Goal: Obtain resource: Download file/media

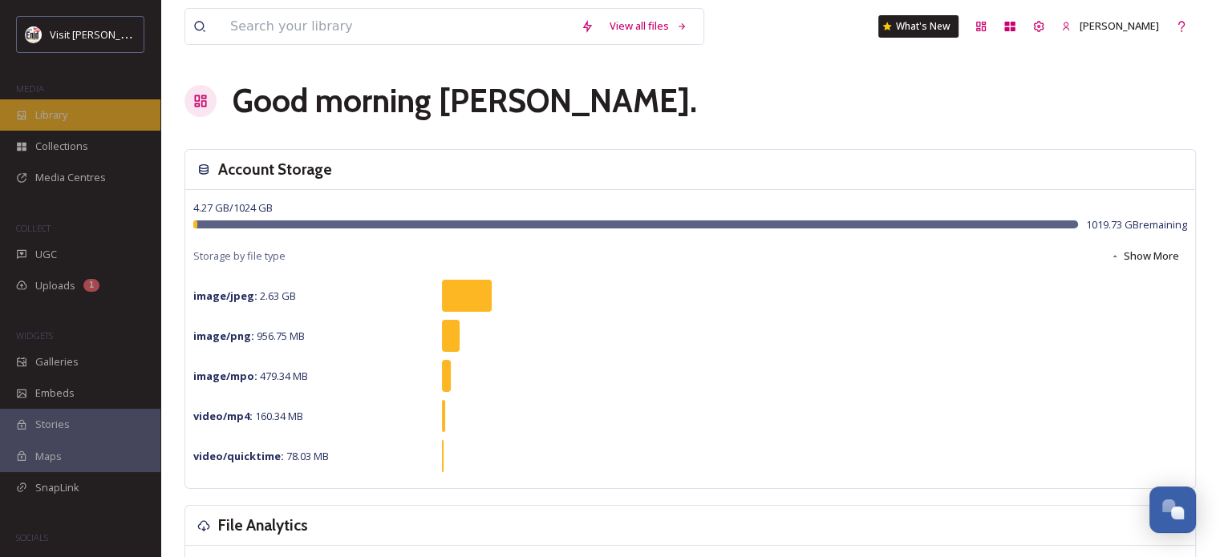
click at [51, 111] on span "Library" at bounding box center [51, 114] width 32 height 15
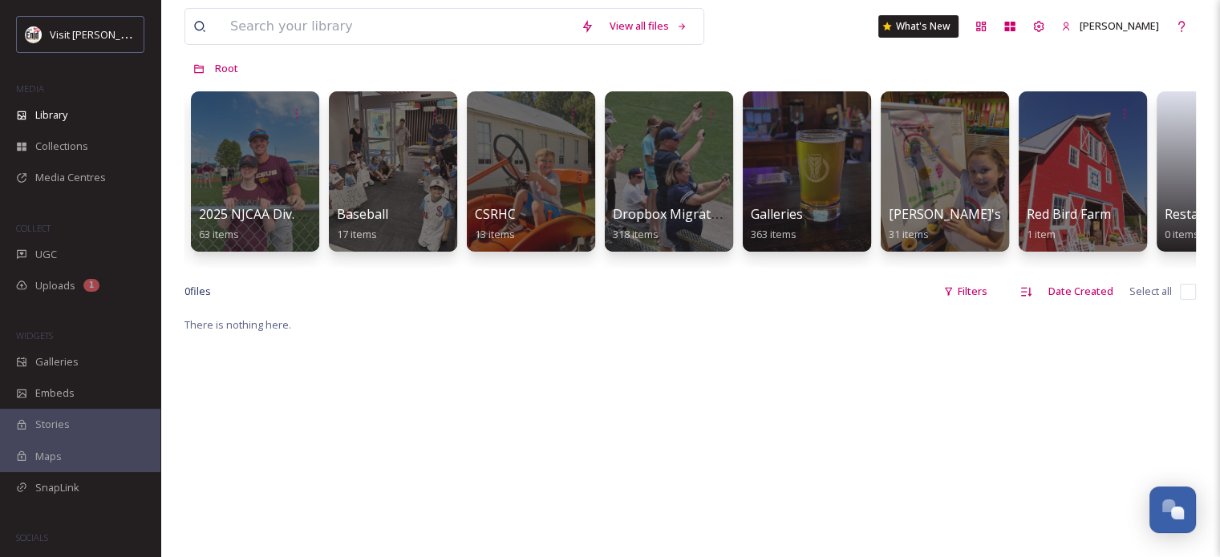
scroll to position [0, 694]
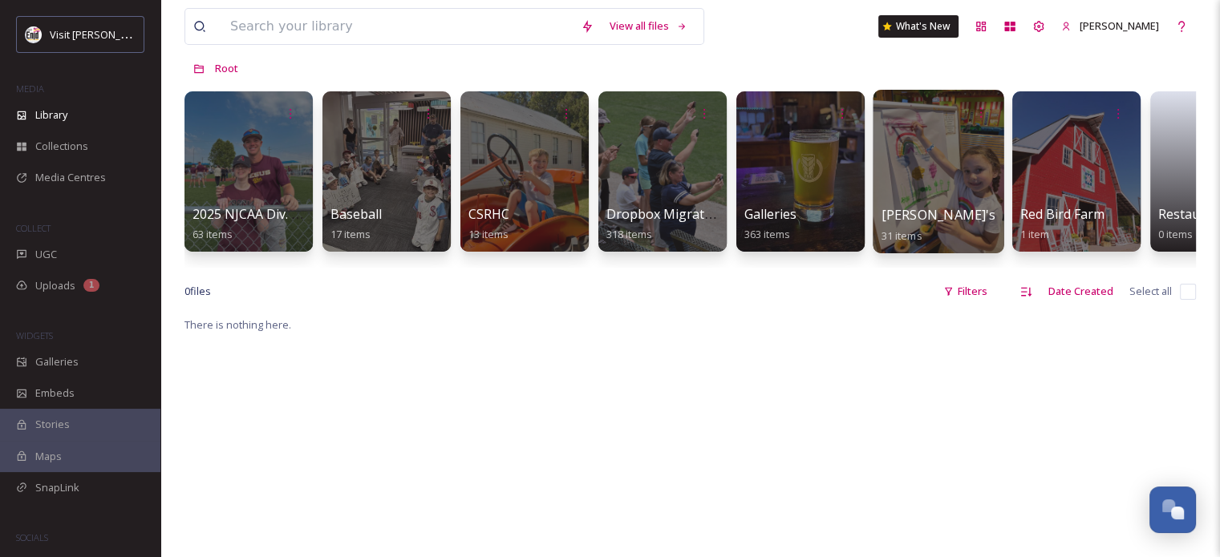
click at [930, 140] on div at bounding box center [937, 172] width 131 height 164
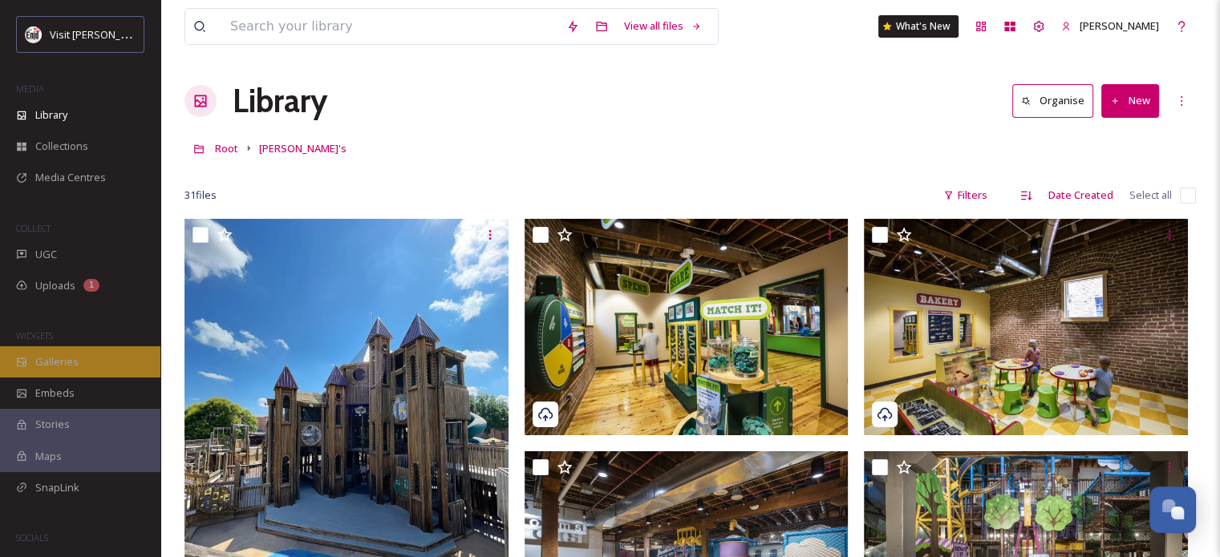
click at [51, 359] on span "Galleries" at bounding box center [56, 361] width 43 height 15
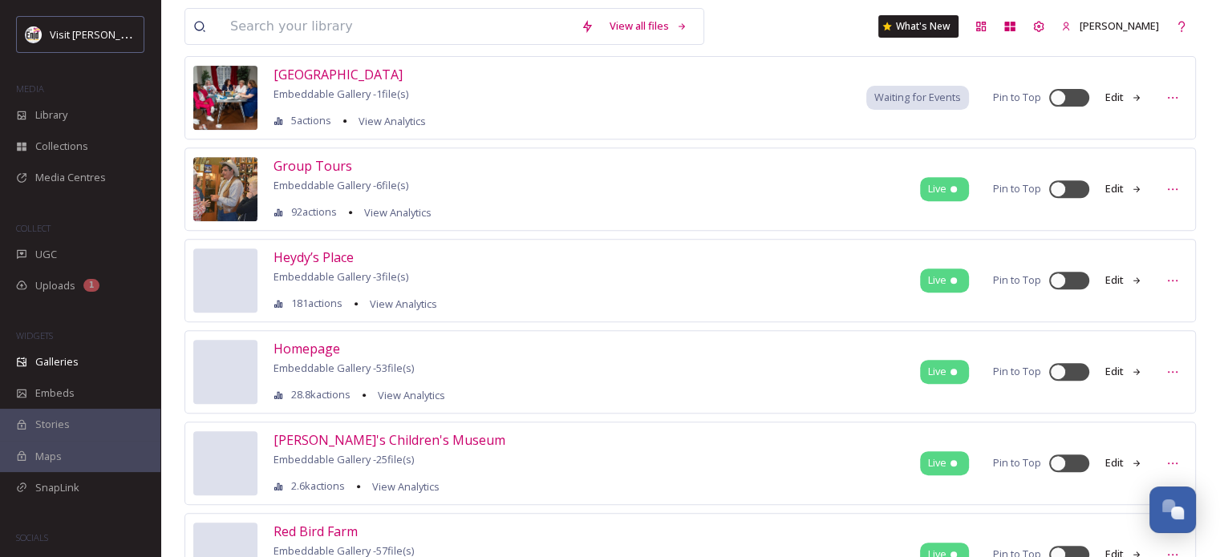
scroll to position [722, 0]
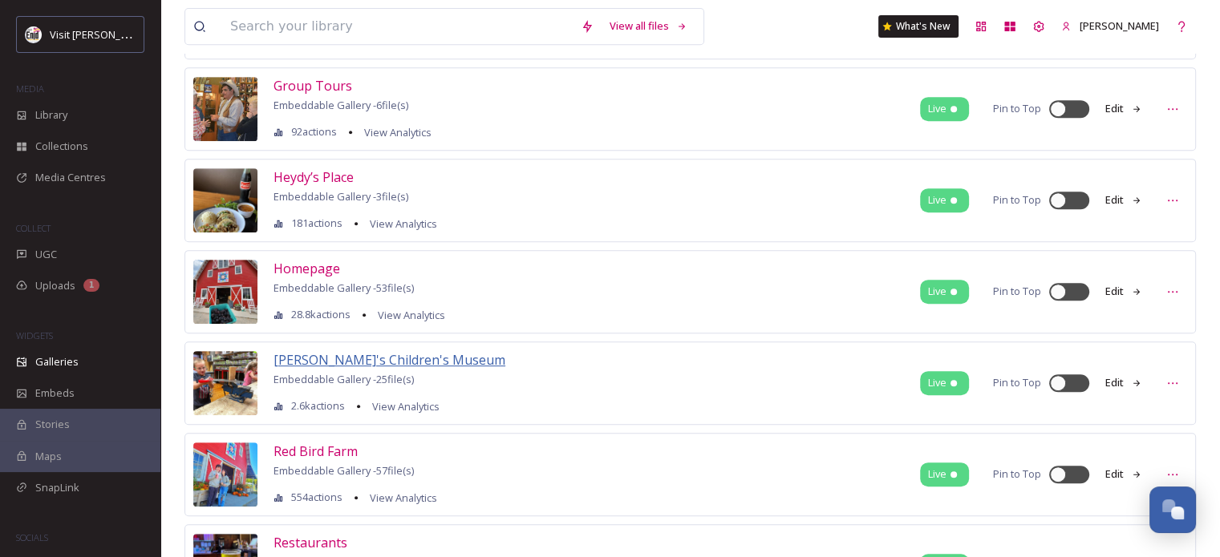
click at [368, 352] on span "[PERSON_NAME]'s Children's Museum" at bounding box center [389, 360] width 232 height 18
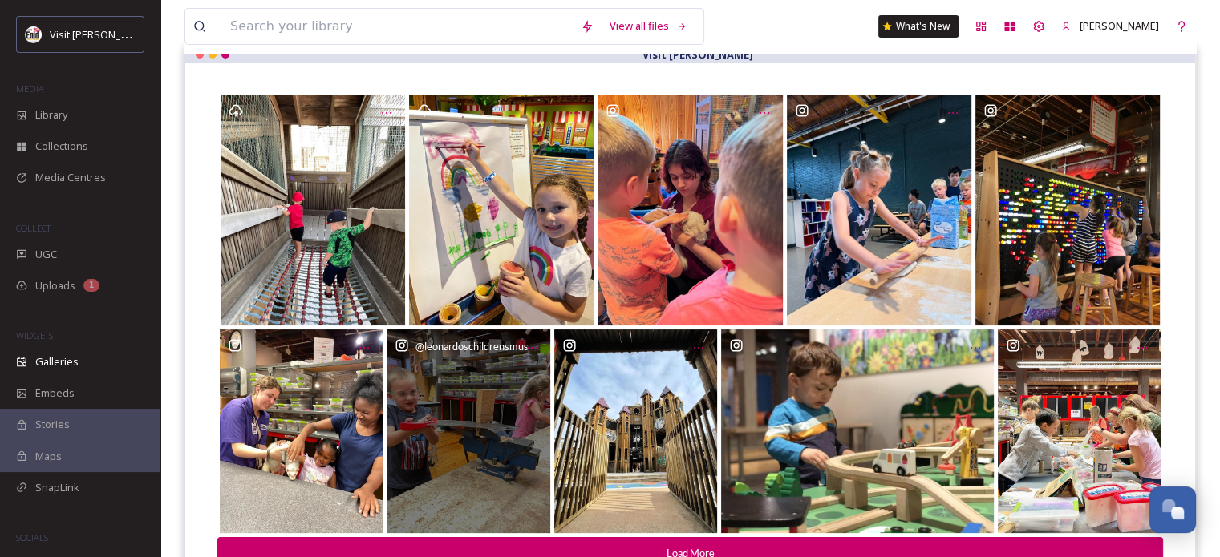
scroll to position [229, 0]
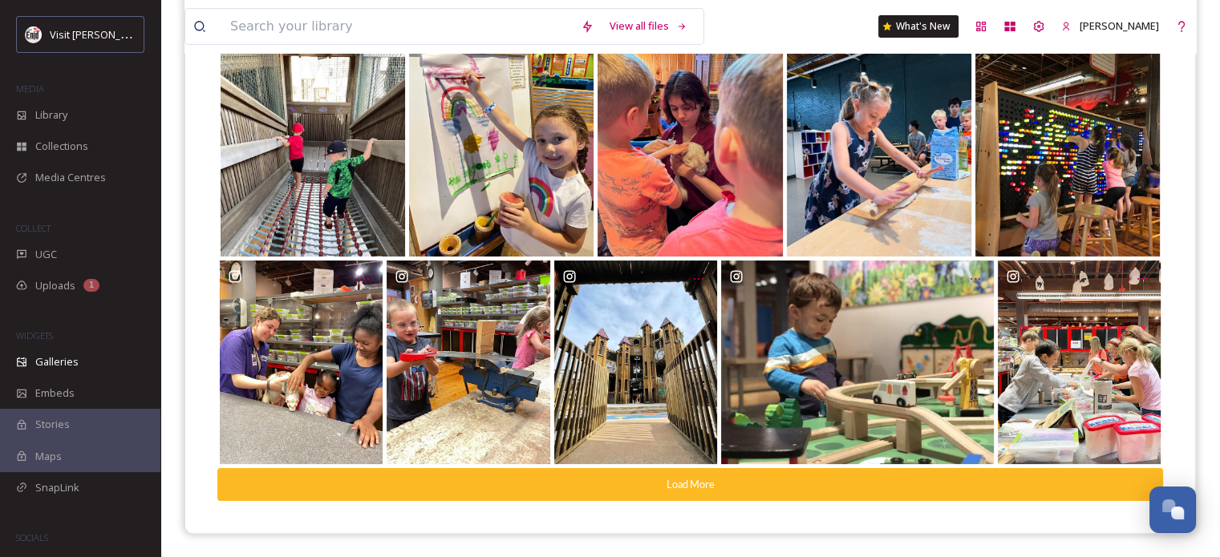
click at [622, 484] on button "Load More" at bounding box center [689, 484] width 945 height 33
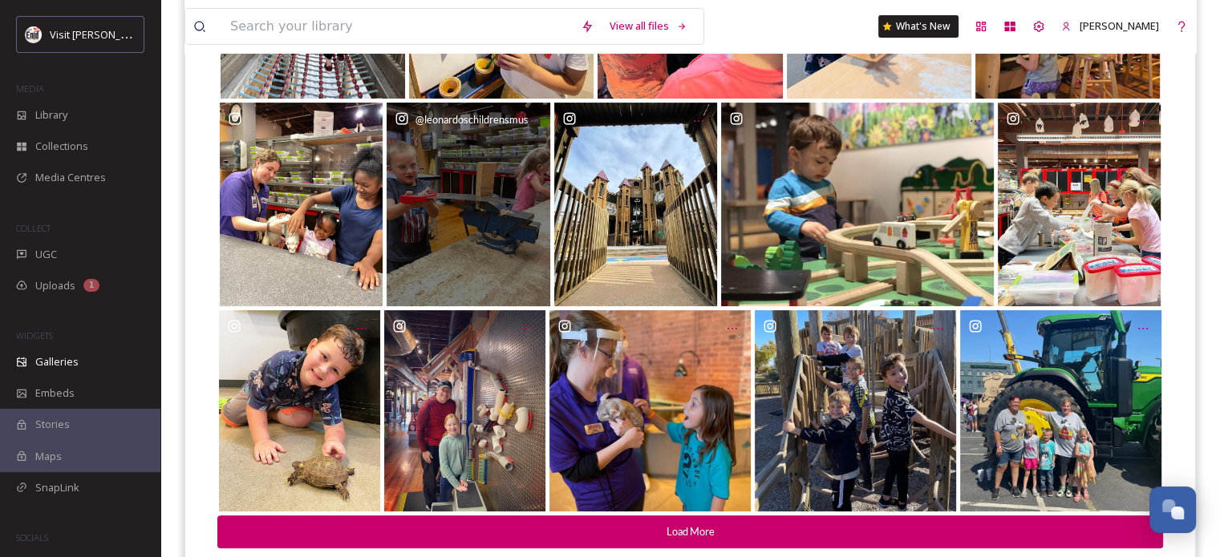
scroll to position [434, 0]
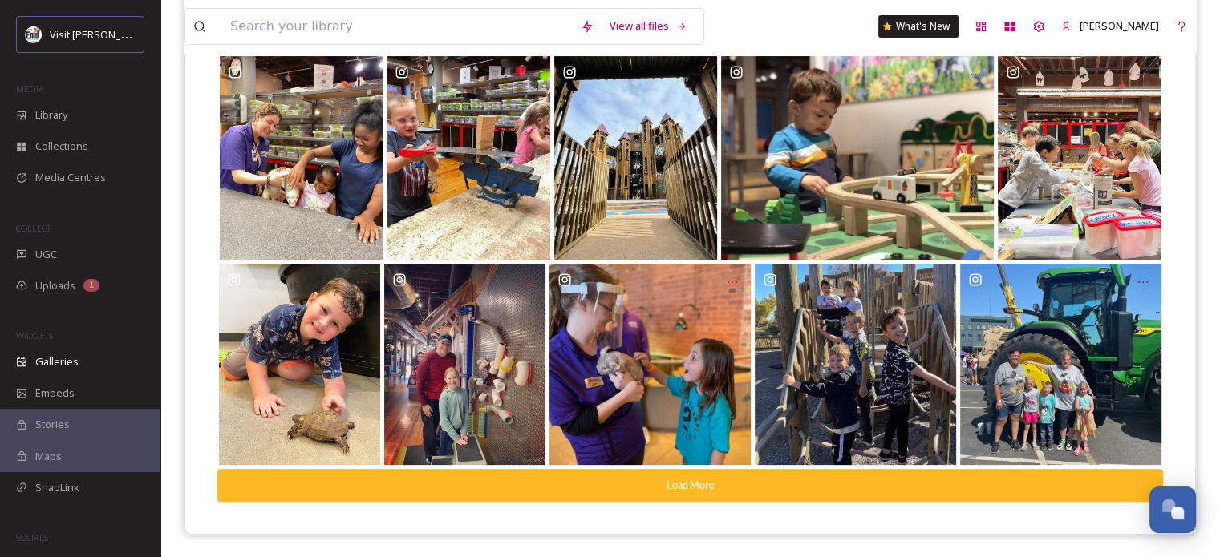
click at [767, 487] on button "Load More" at bounding box center [689, 485] width 945 height 33
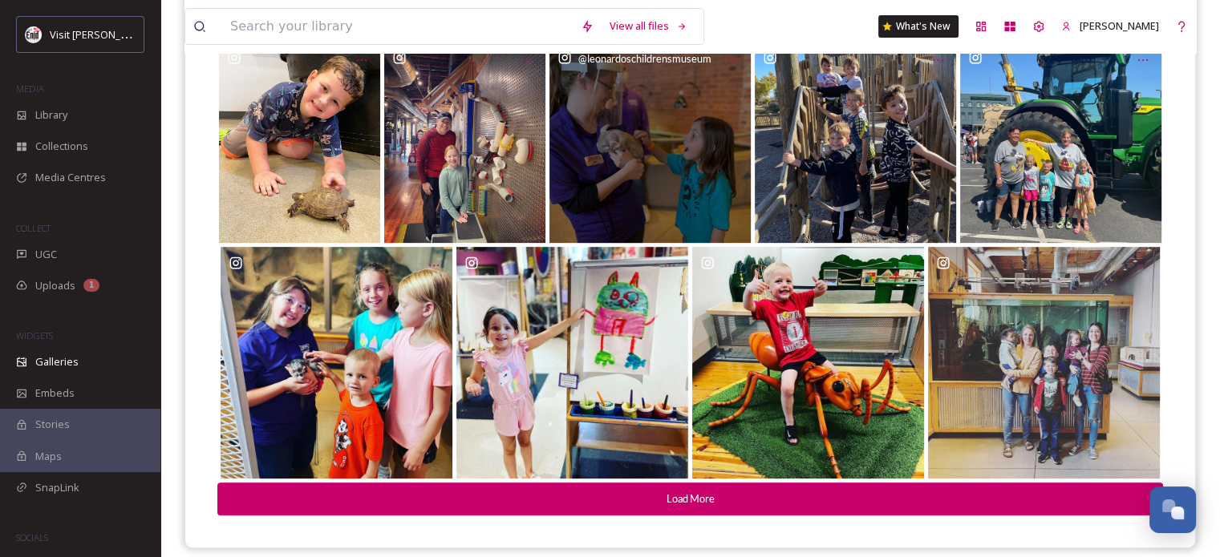
scroll to position [670, 0]
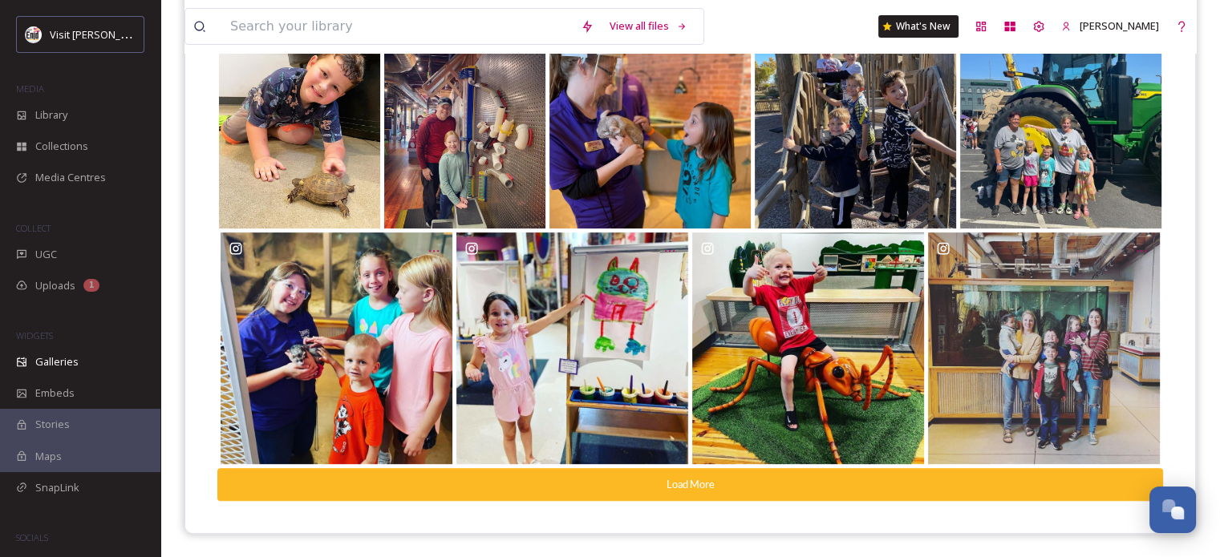
click at [748, 490] on button "Load More" at bounding box center [689, 484] width 945 height 33
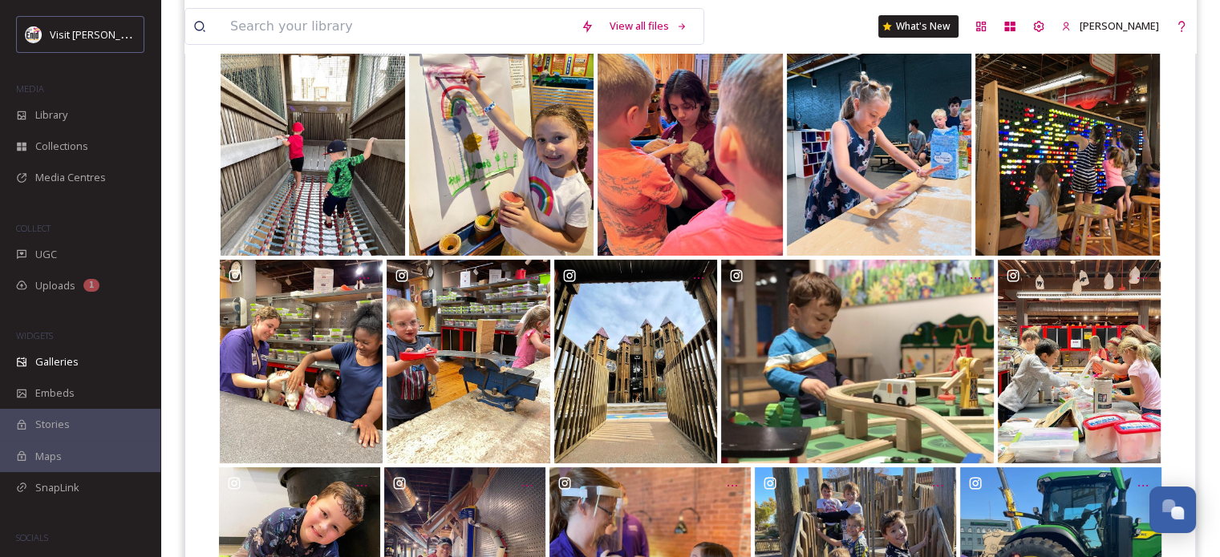
scroll to position [0, 0]
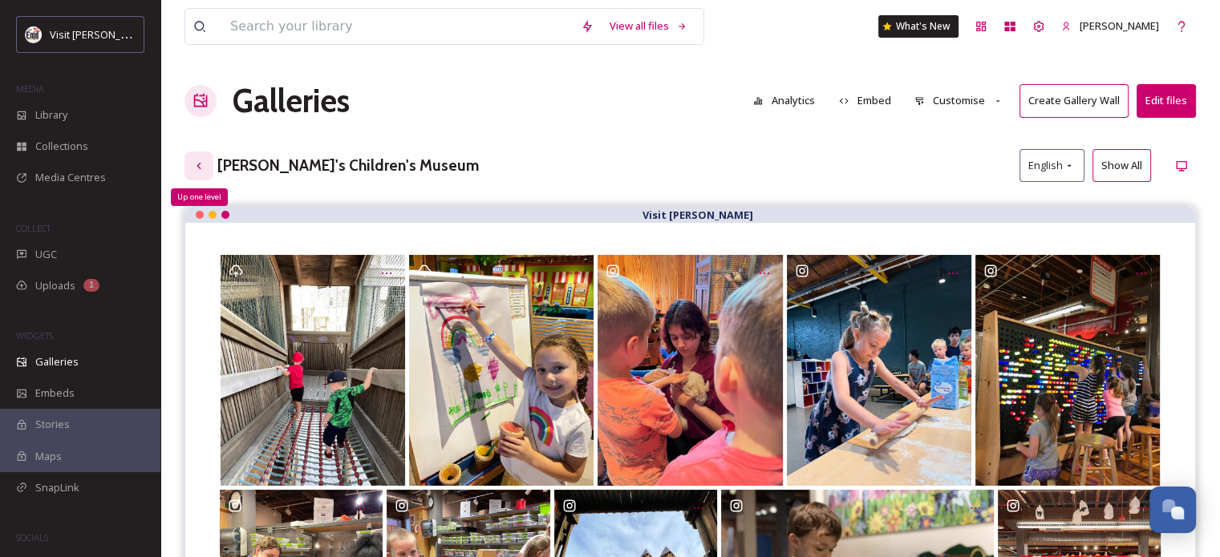
click at [194, 160] on icon at bounding box center [198, 166] width 13 height 13
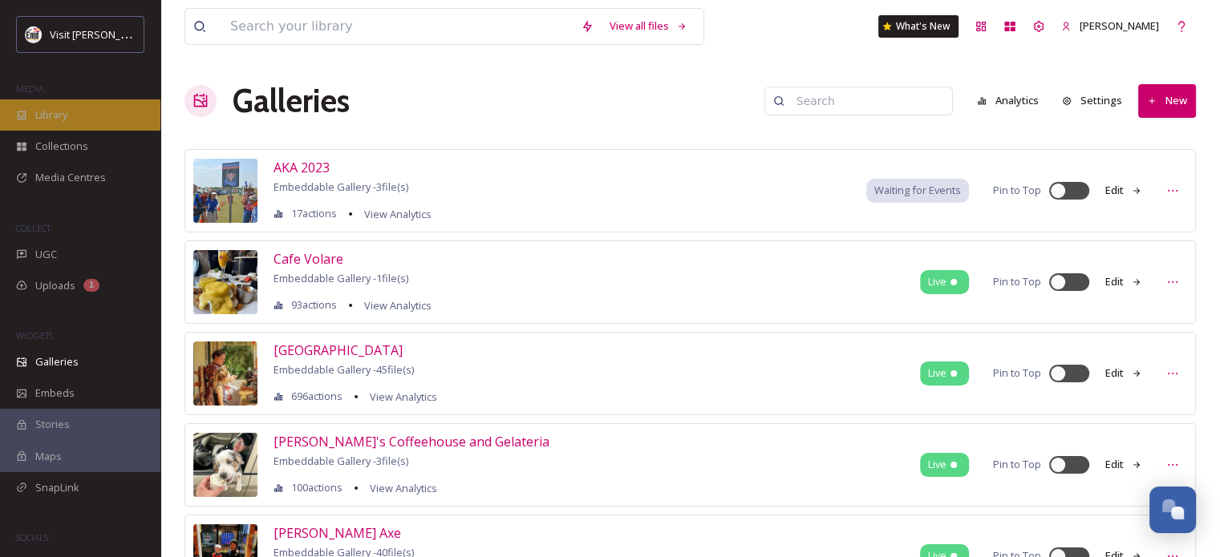
click at [50, 111] on span "Library" at bounding box center [51, 114] width 32 height 15
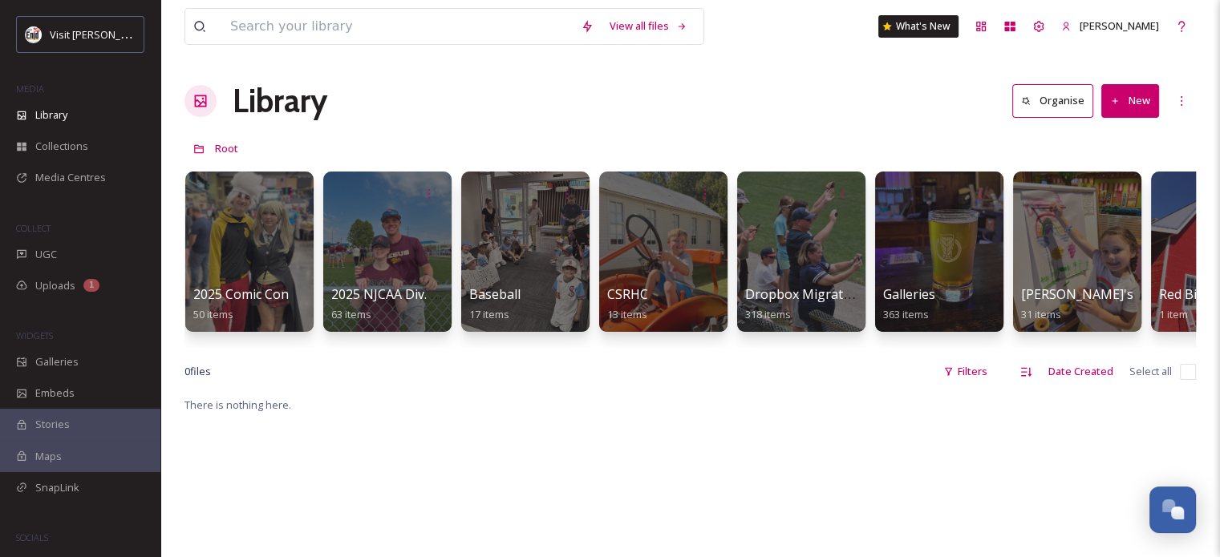
scroll to position [0, 630]
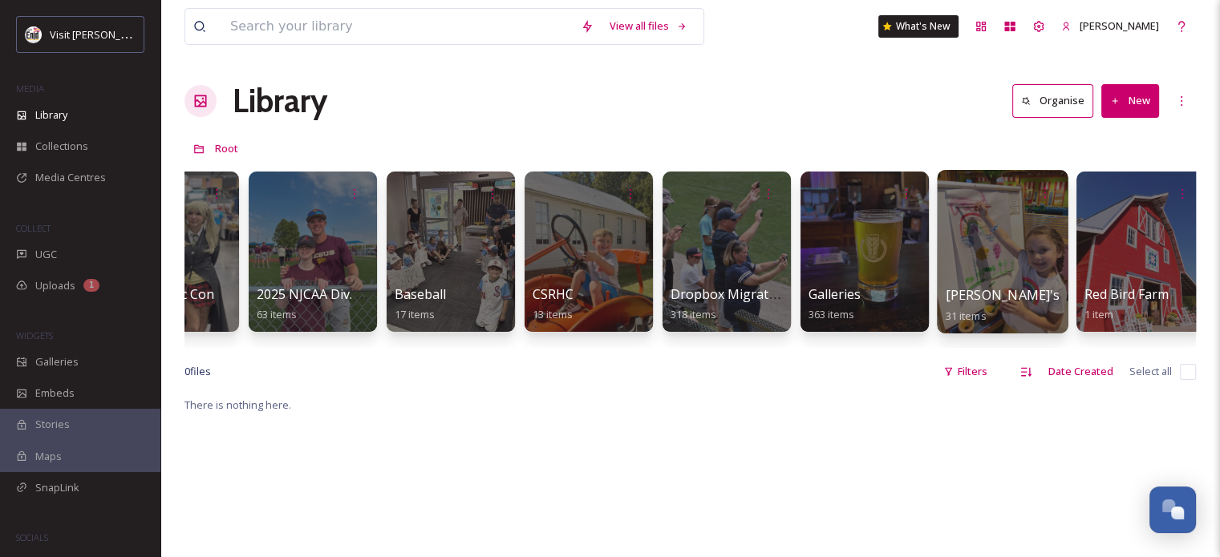
click at [974, 233] on div at bounding box center [1001, 252] width 131 height 164
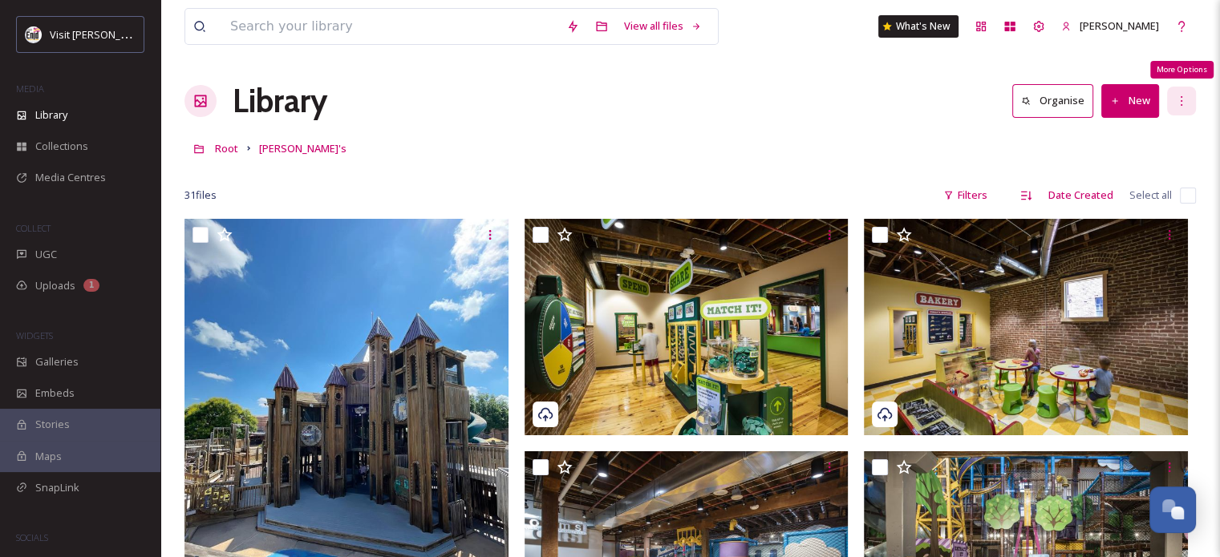
click at [1185, 107] on div "More Options" at bounding box center [1181, 101] width 29 height 29
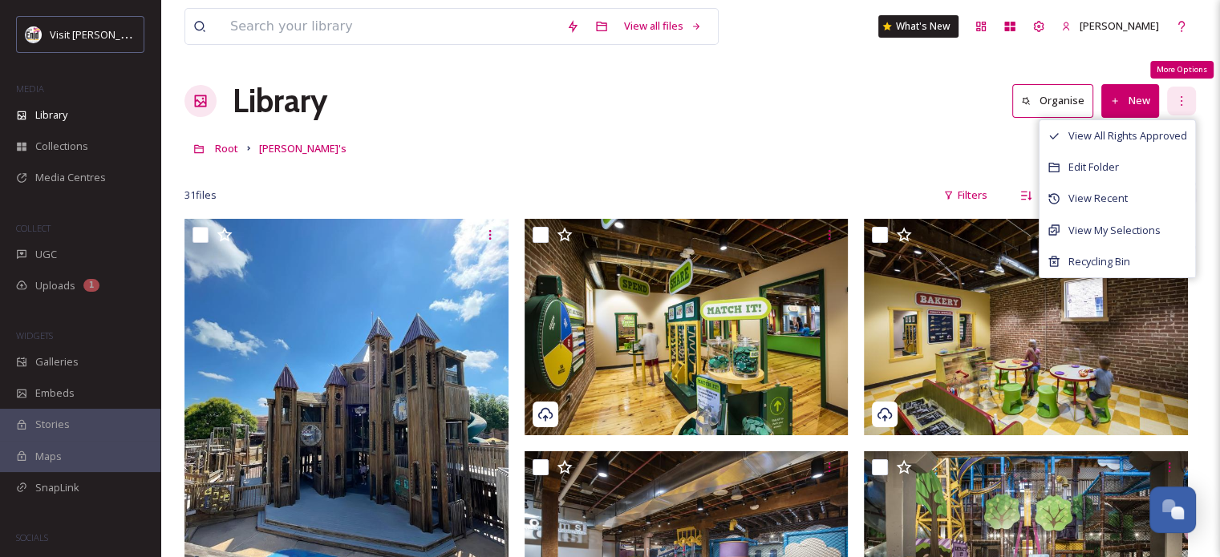
click at [1185, 107] on div "More Options" at bounding box center [1181, 101] width 29 height 29
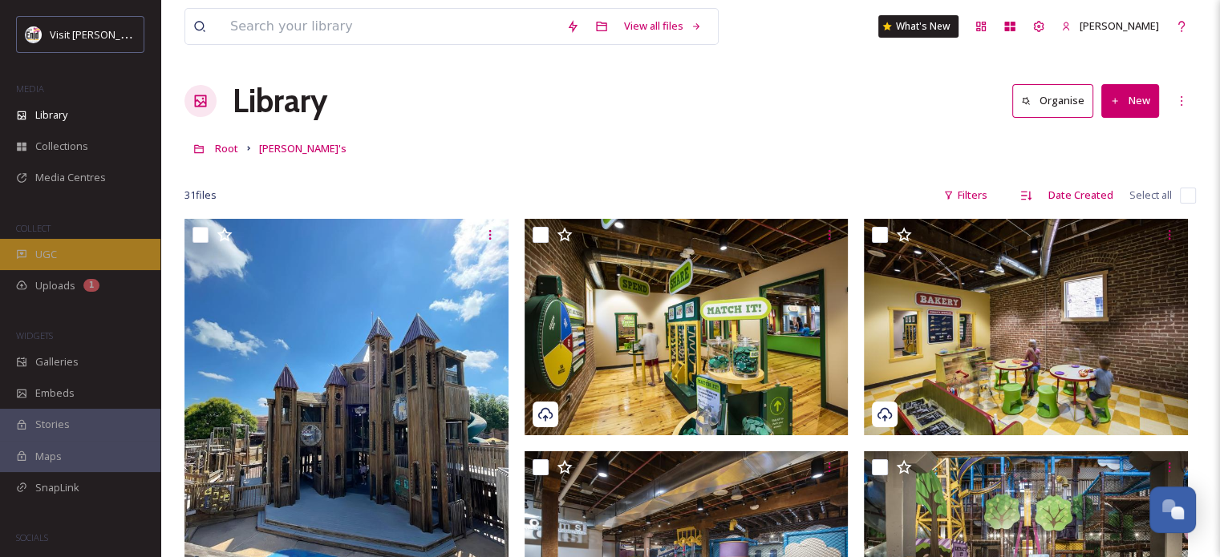
click at [53, 253] on span "UGC" at bounding box center [46, 254] width 22 height 15
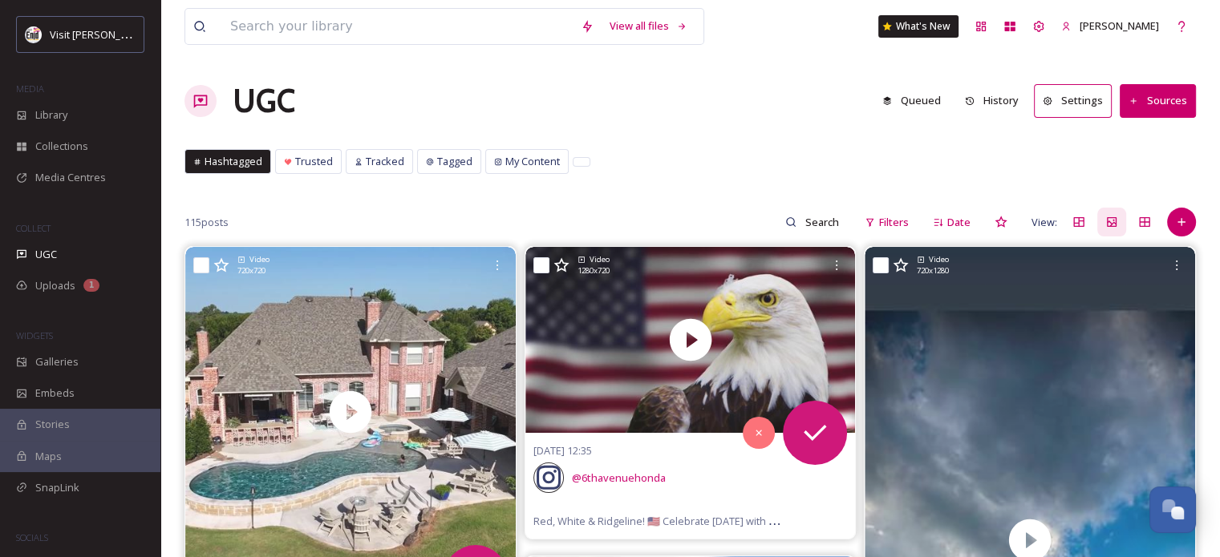
click at [1162, 99] on button "Sources" at bounding box center [1157, 100] width 76 height 33
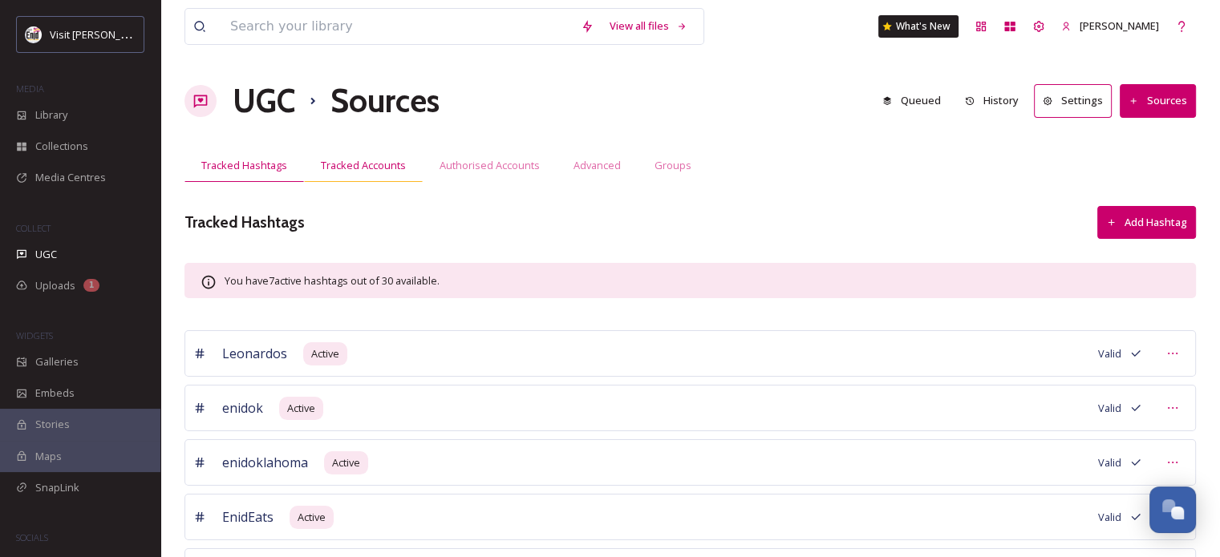
click at [359, 168] on span "Tracked Accounts" at bounding box center [363, 165] width 85 height 15
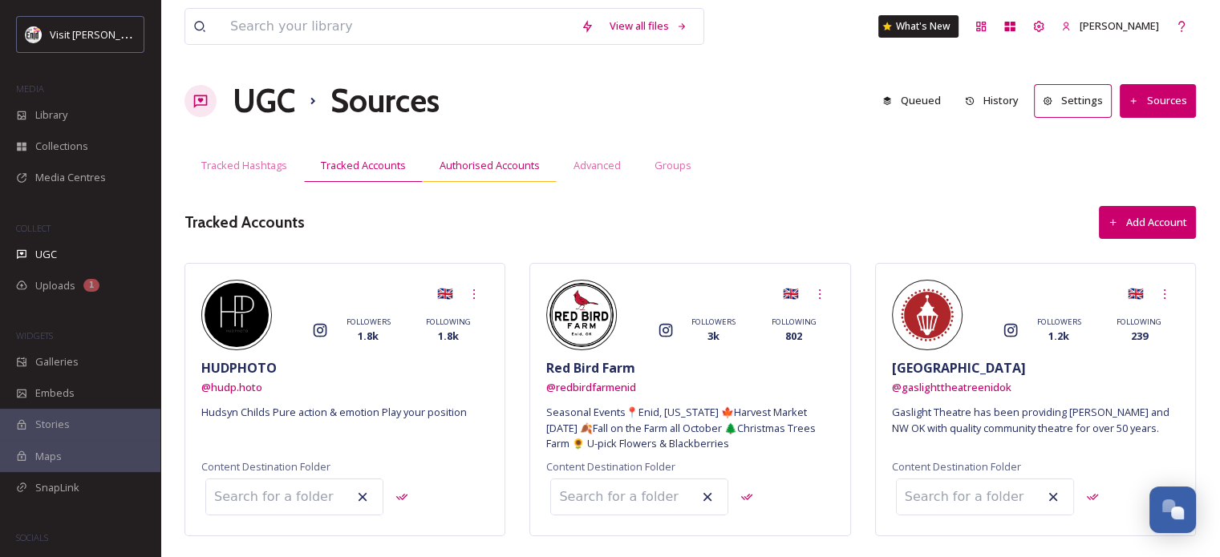
click at [498, 158] on span "Authorised Accounts" at bounding box center [489, 165] width 100 height 15
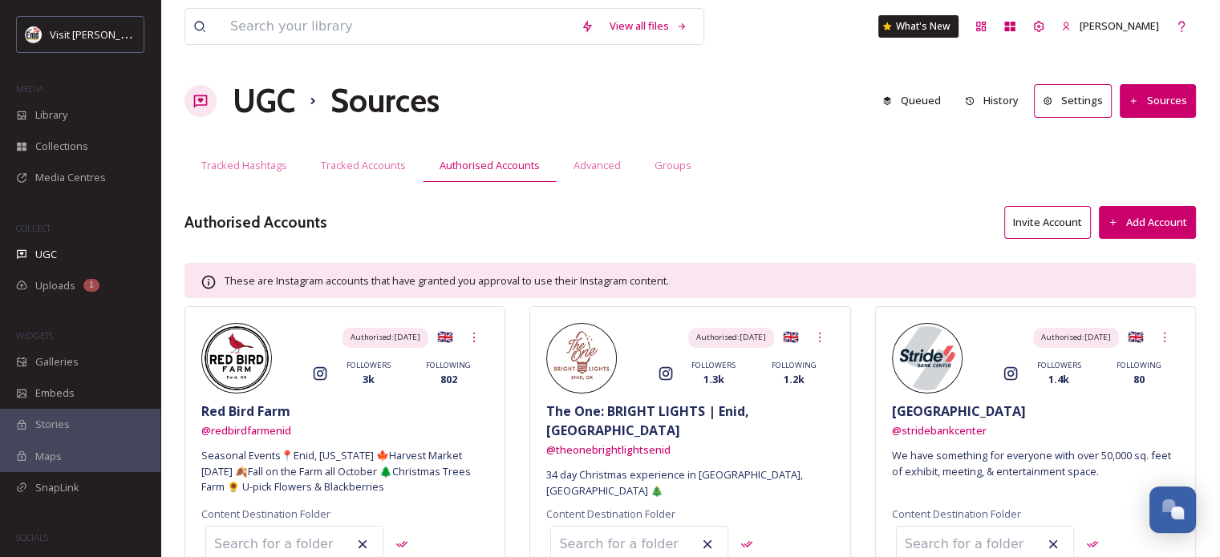
click at [269, 90] on h1 "UGC" at bounding box center [264, 101] width 63 height 48
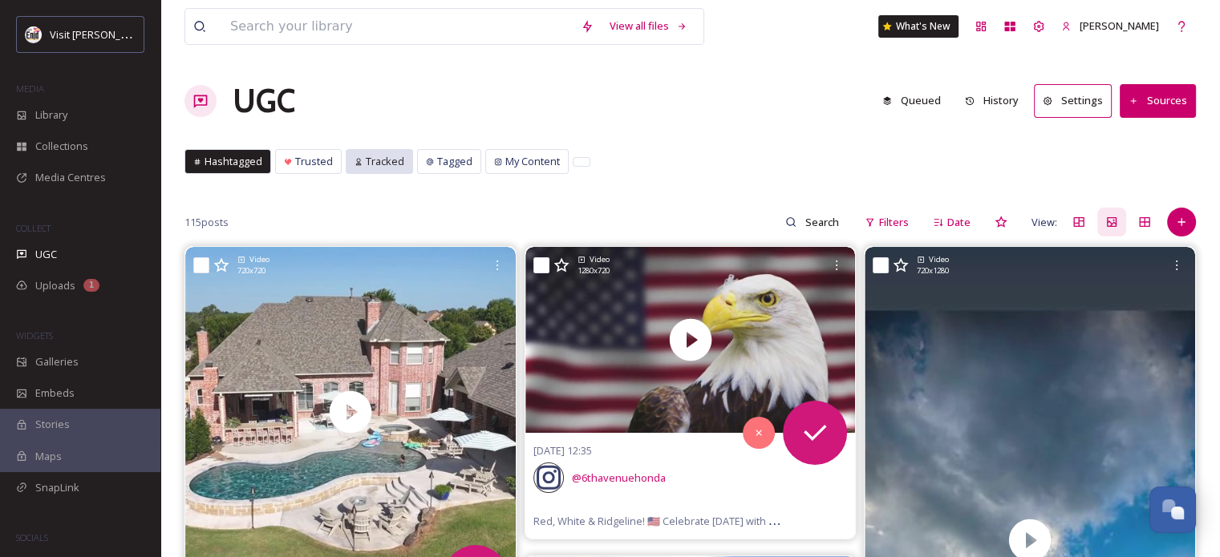
click at [384, 155] on span "Tracked" at bounding box center [385, 161] width 38 height 15
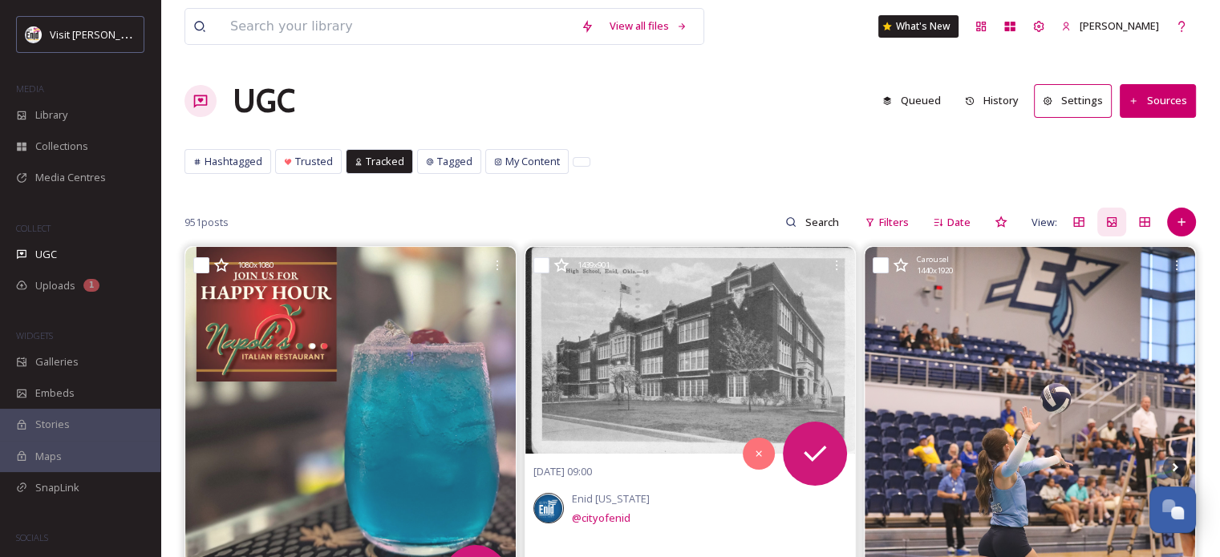
click at [1167, 99] on button "Sources" at bounding box center [1157, 100] width 76 height 33
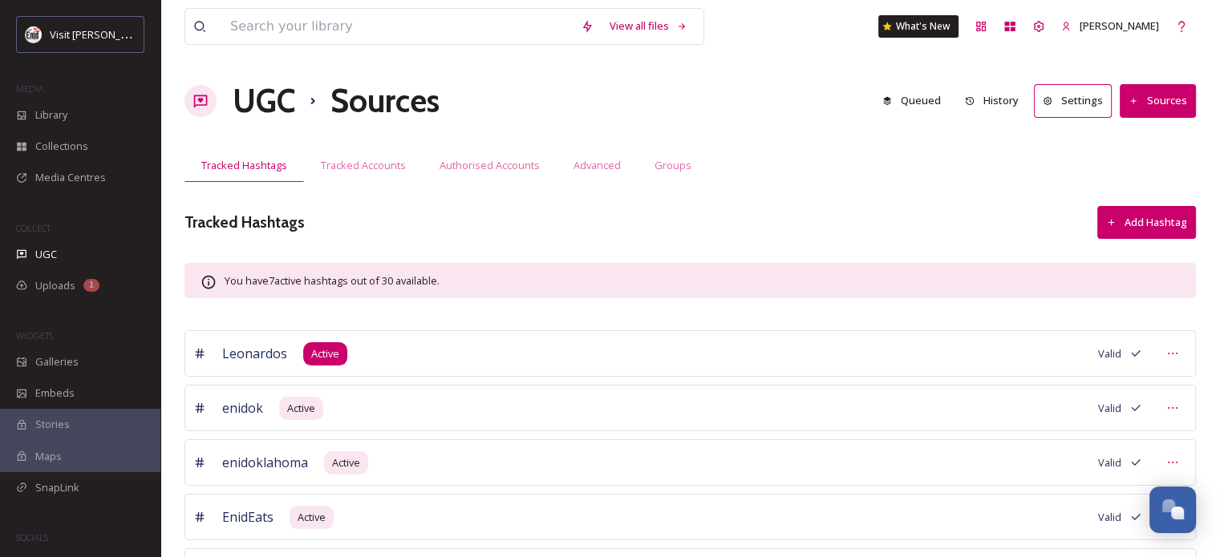
click at [323, 346] on span "Active" at bounding box center [325, 353] width 28 height 15
click at [463, 165] on span "Authorised Accounts" at bounding box center [489, 165] width 100 height 15
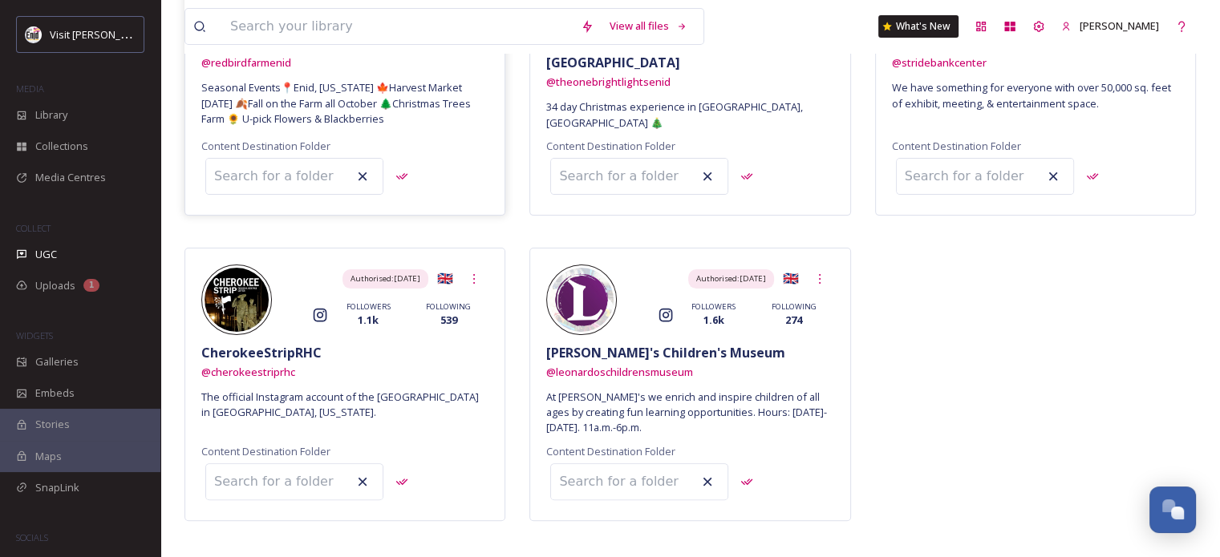
scroll to position [374, 0]
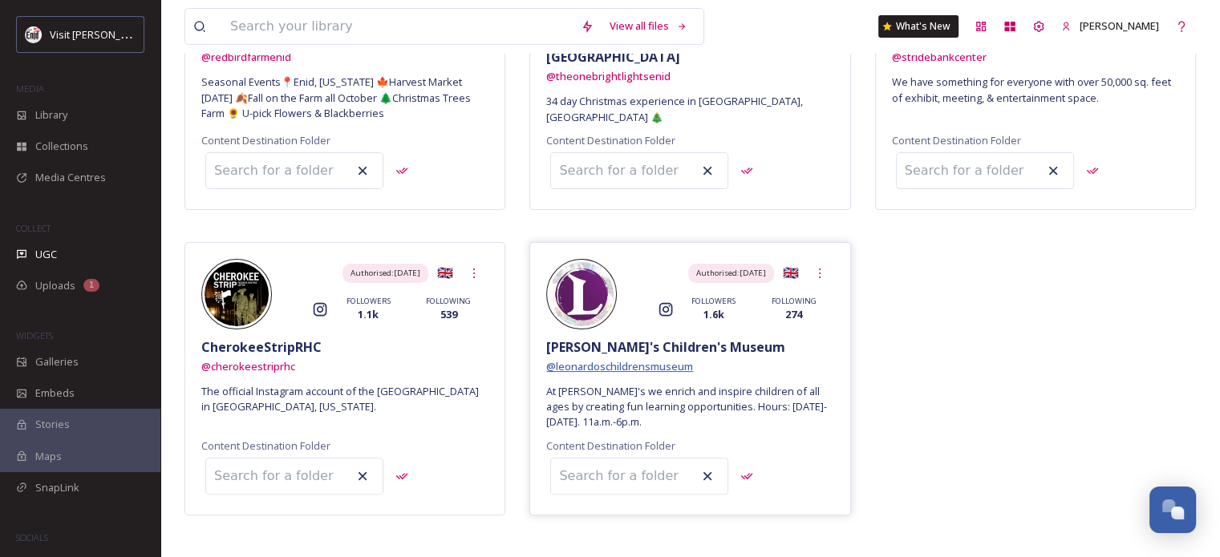
click at [602, 365] on span "@ leonardoschildrensmuseum" at bounding box center [619, 366] width 147 height 14
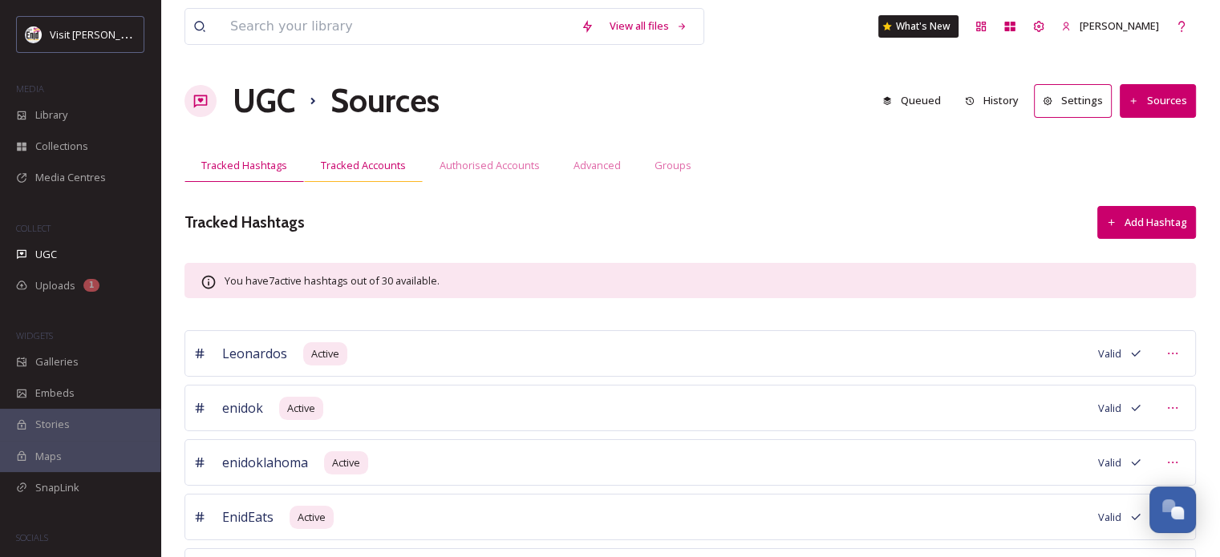
click at [388, 161] on span "Tracked Accounts" at bounding box center [363, 165] width 85 height 15
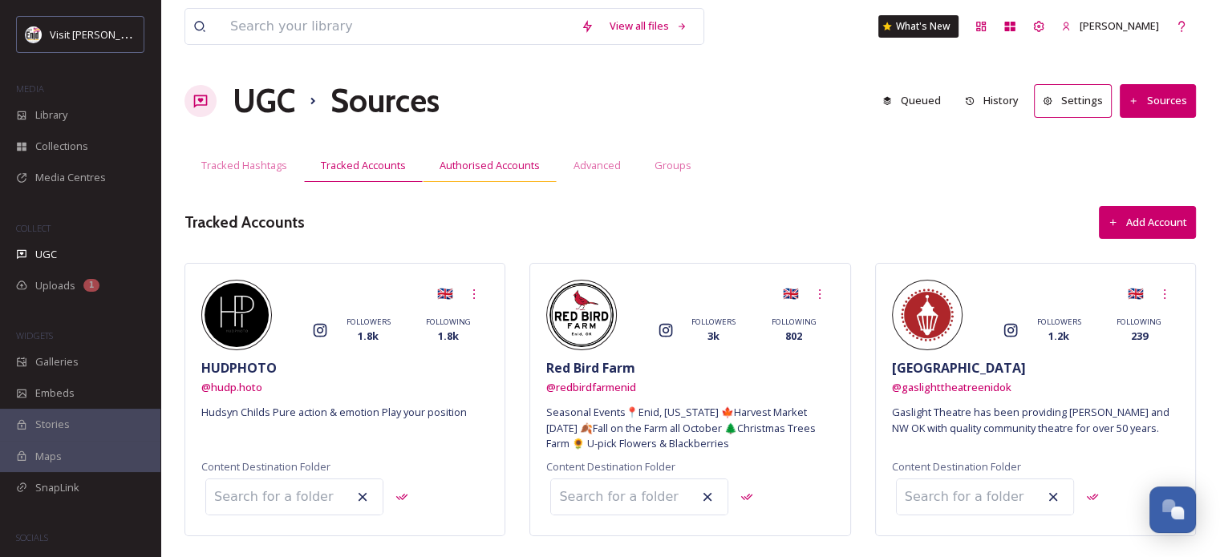
click at [471, 165] on span "Authorised Accounts" at bounding box center [489, 165] width 100 height 15
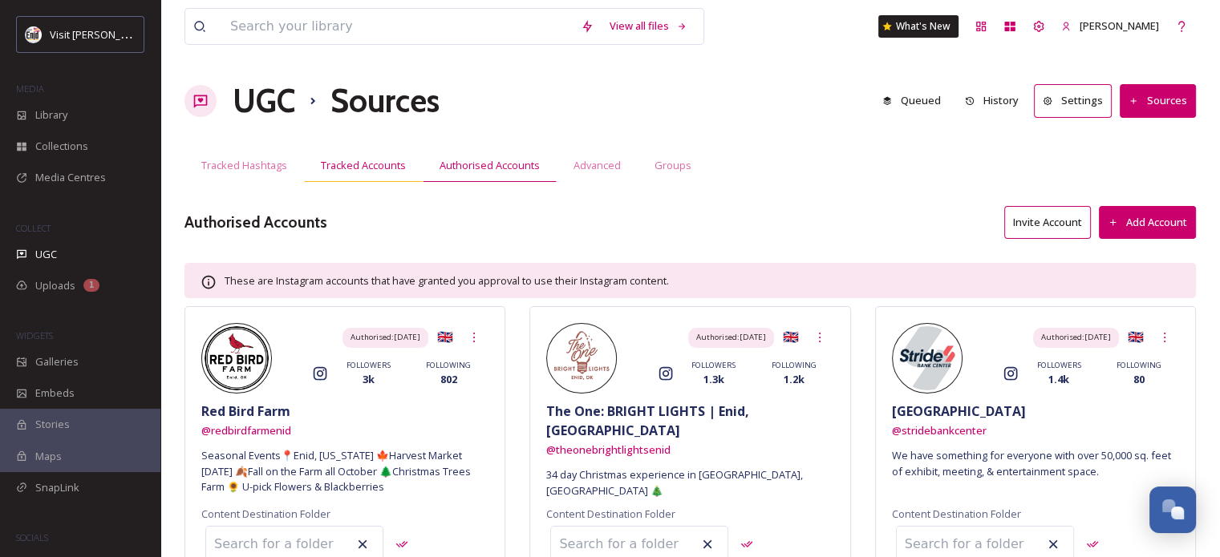
click at [340, 169] on span "Tracked Accounts" at bounding box center [363, 165] width 85 height 15
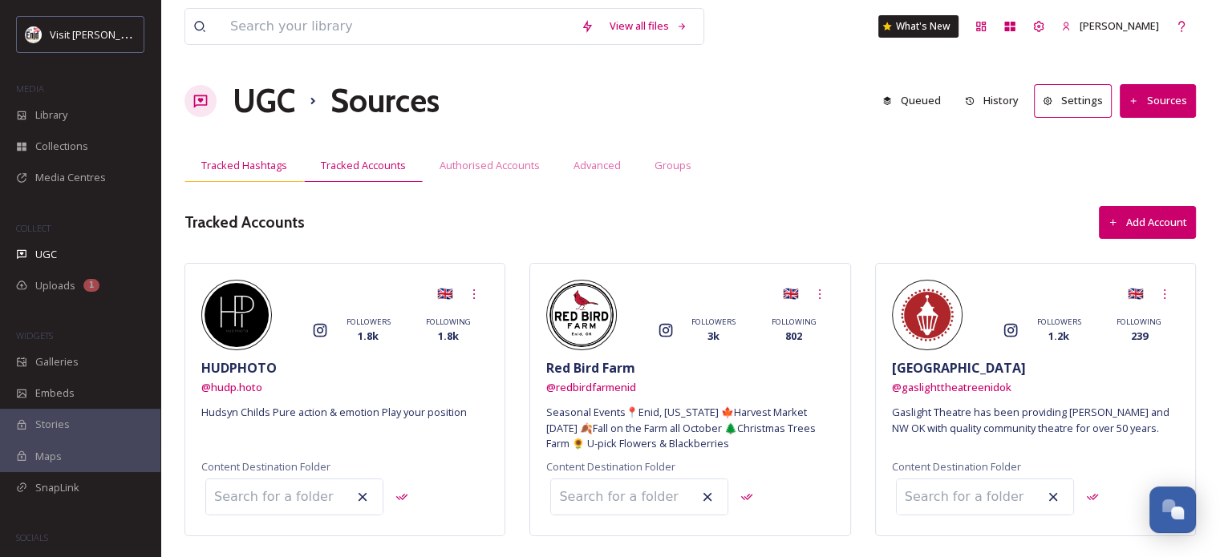
click at [217, 169] on span "Tracked Hashtags" at bounding box center [244, 165] width 86 height 15
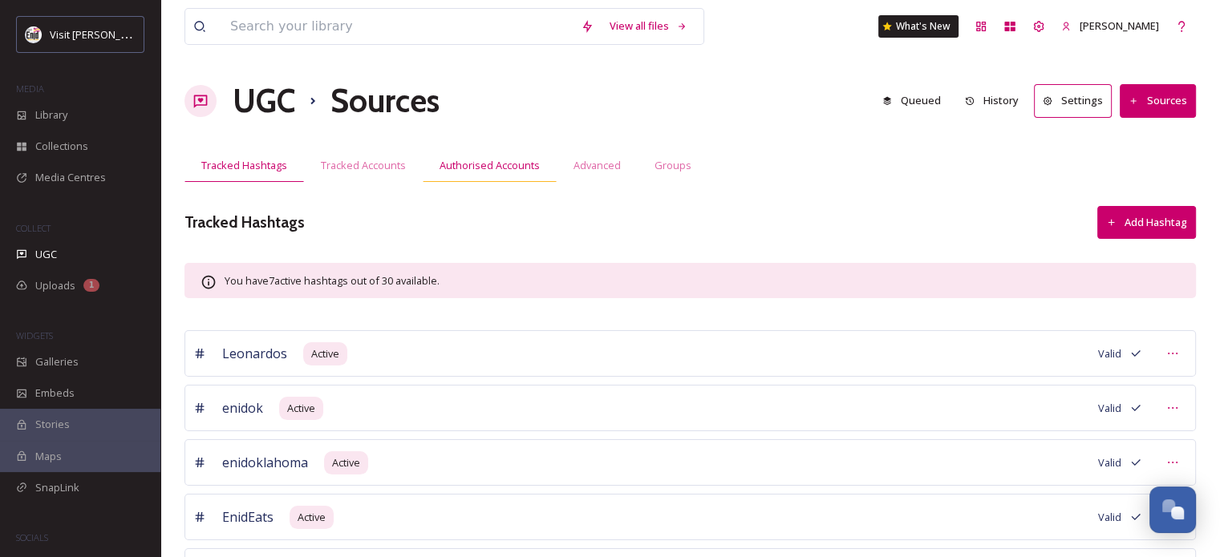
click at [470, 164] on span "Authorised Accounts" at bounding box center [489, 165] width 100 height 15
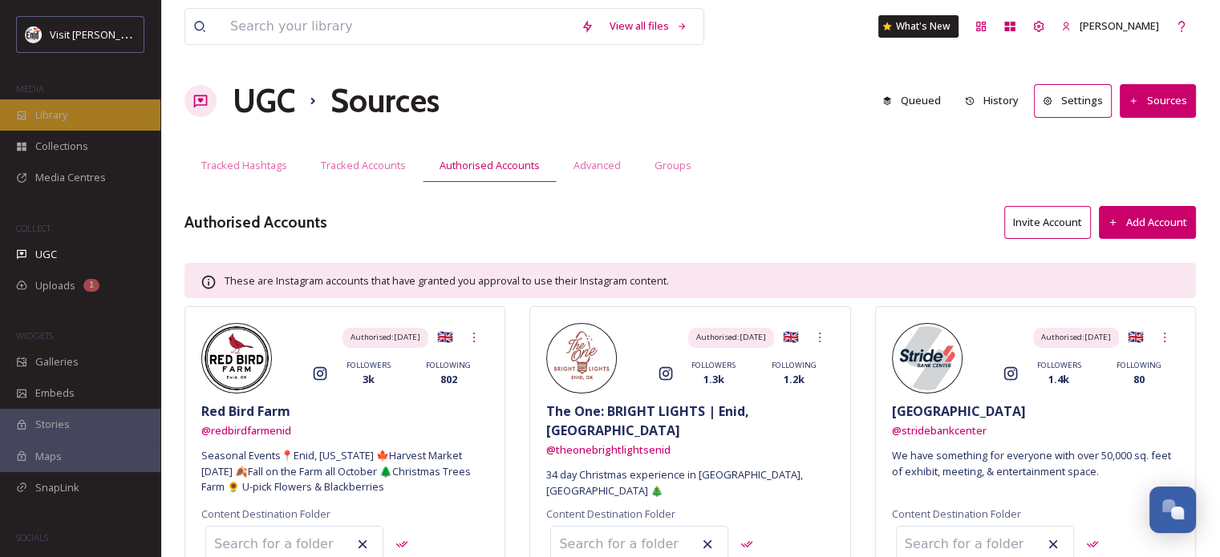
click at [47, 121] on span "Library" at bounding box center [51, 114] width 32 height 15
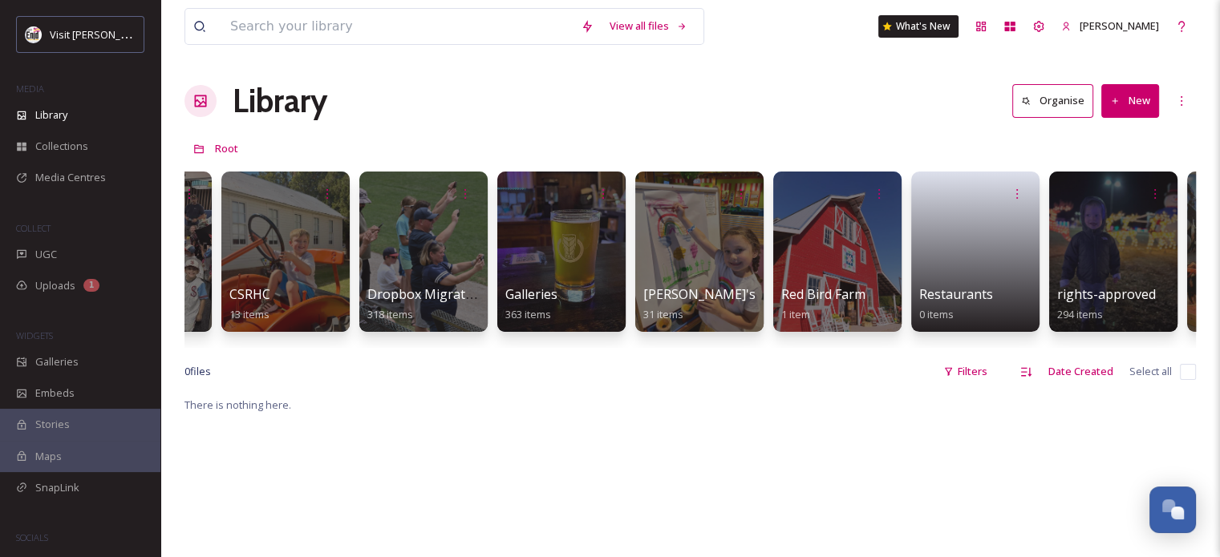
scroll to position [0, 960]
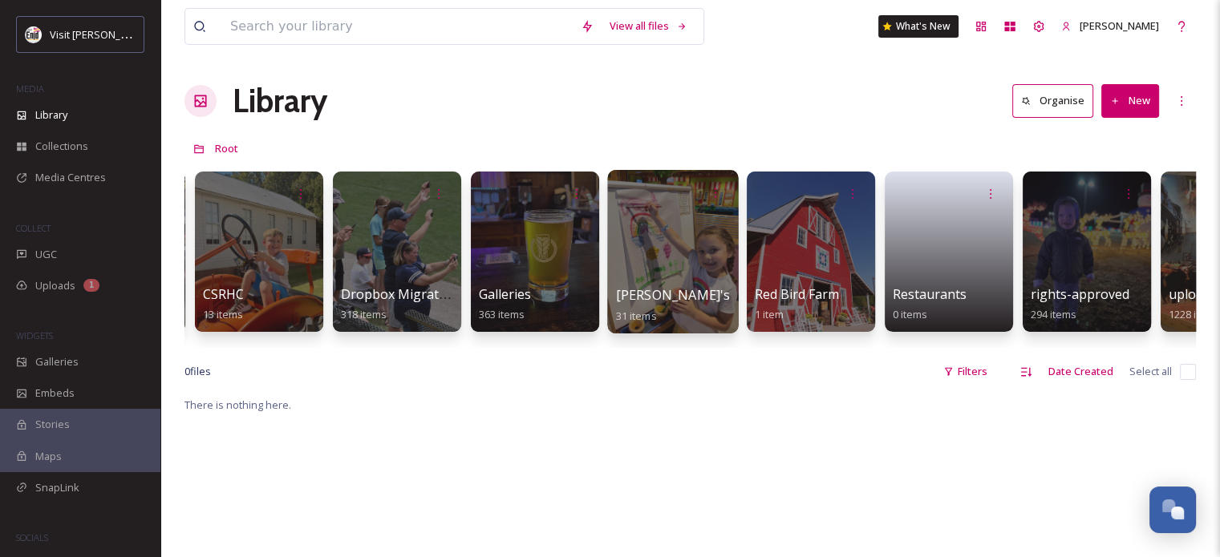
click at [654, 217] on div at bounding box center [672, 252] width 131 height 164
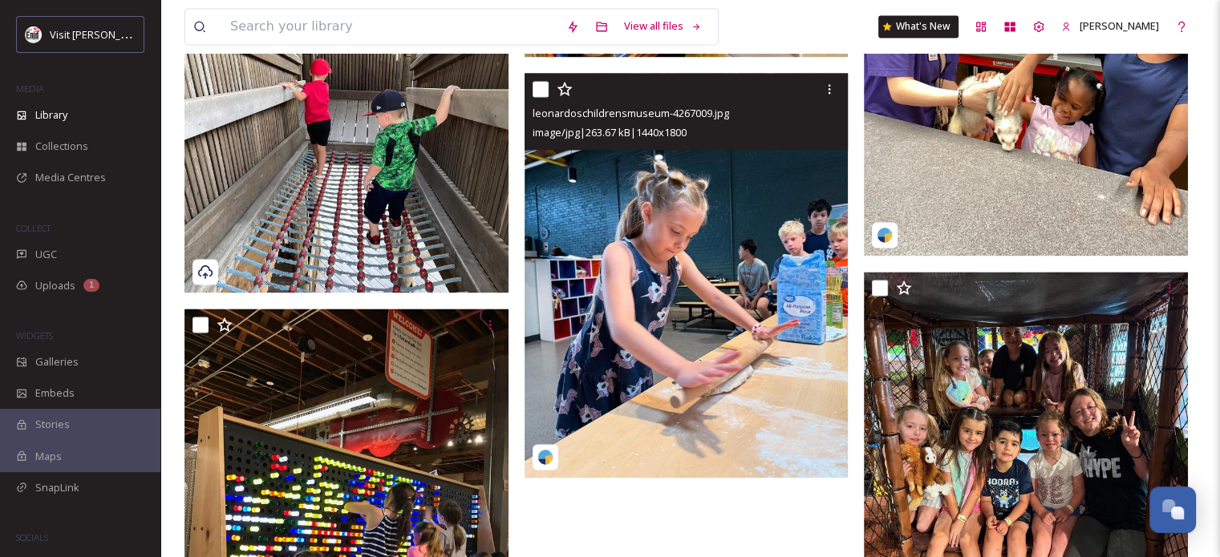
scroll to position [2325, 0]
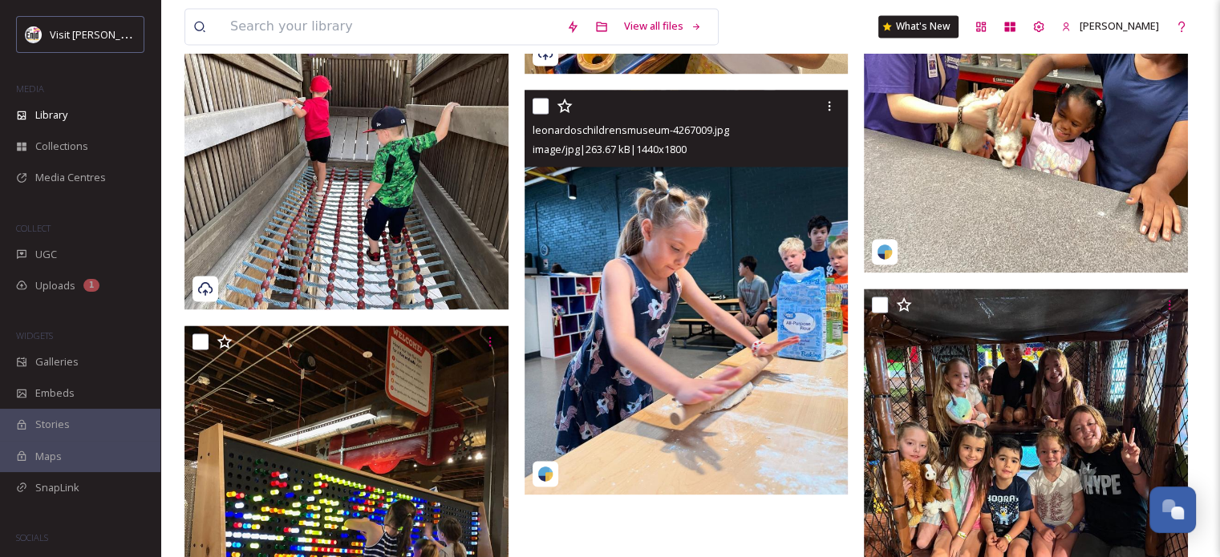
click at [545, 471] on img at bounding box center [545, 474] width 16 height 16
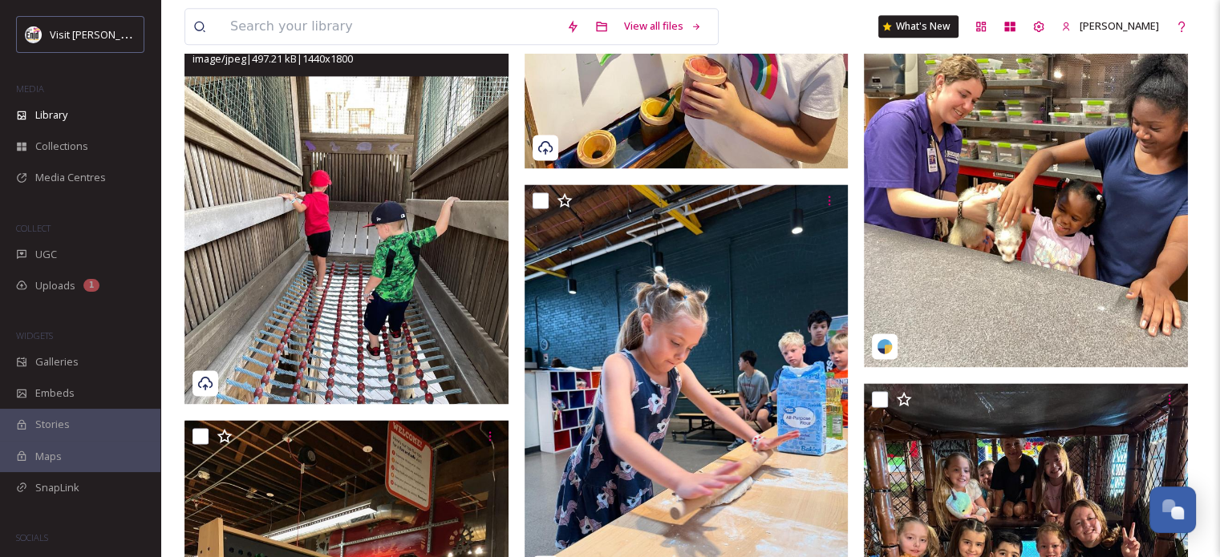
scroll to position [2245, 0]
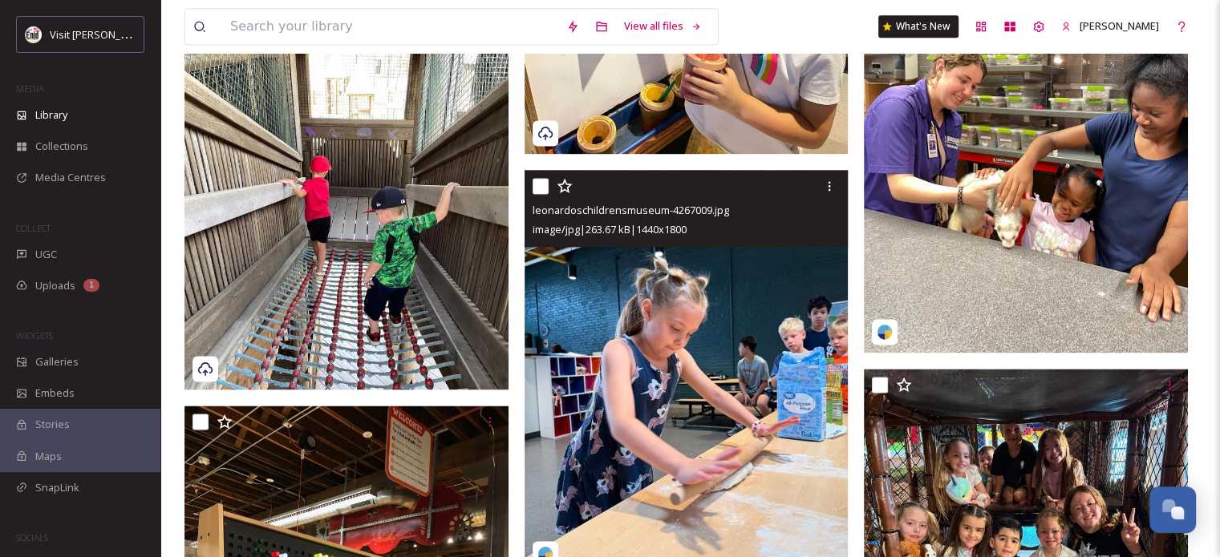
click at [544, 182] on input "checkbox" at bounding box center [540, 186] width 16 height 16
checkbox input "true"
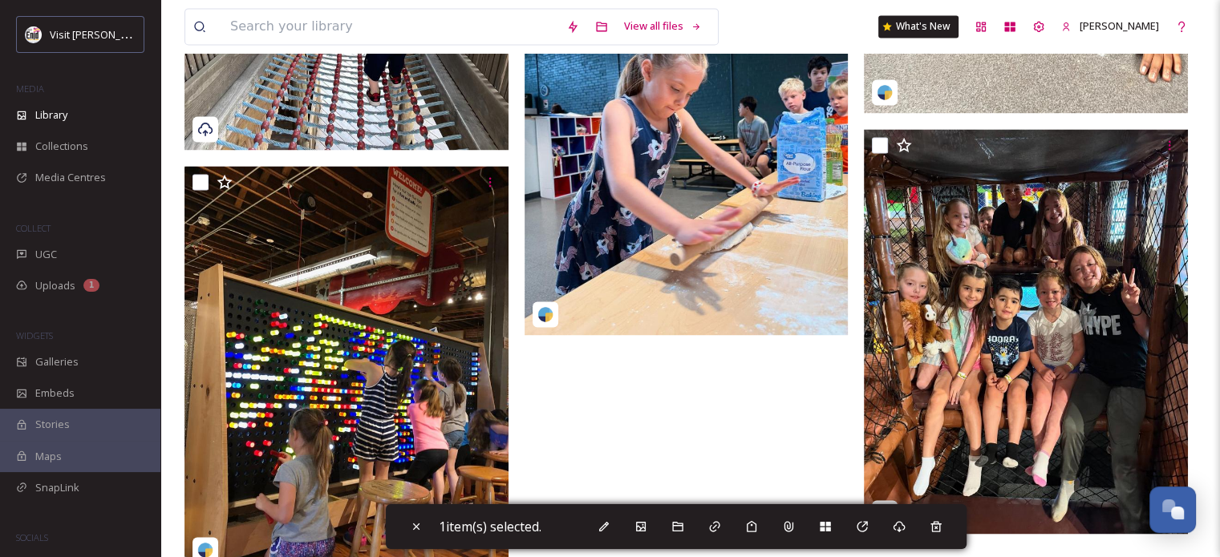
scroll to position [2486, 0]
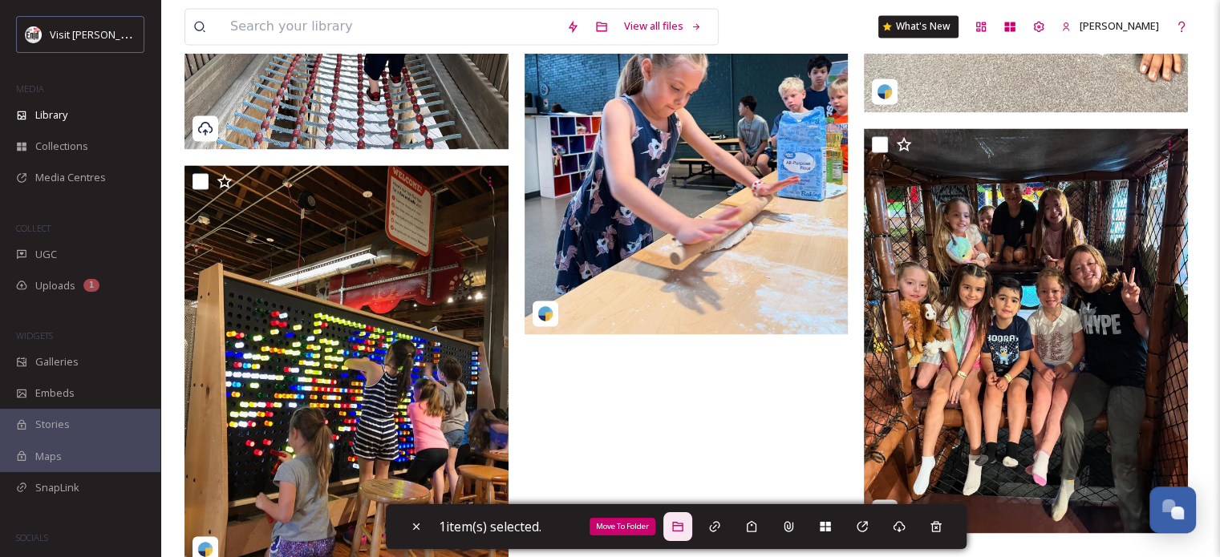
click at [684, 525] on icon at bounding box center [677, 526] width 13 height 13
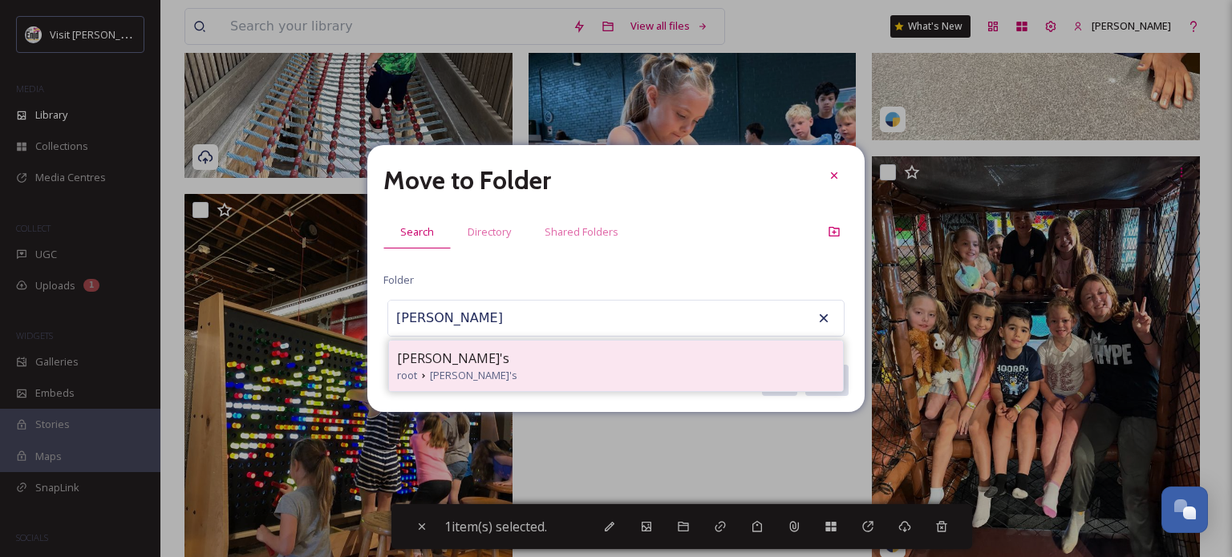
click at [439, 355] on span "[PERSON_NAME]'s" at bounding box center [453, 358] width 112 height 19
type input "[PERSON_NAME]'s"
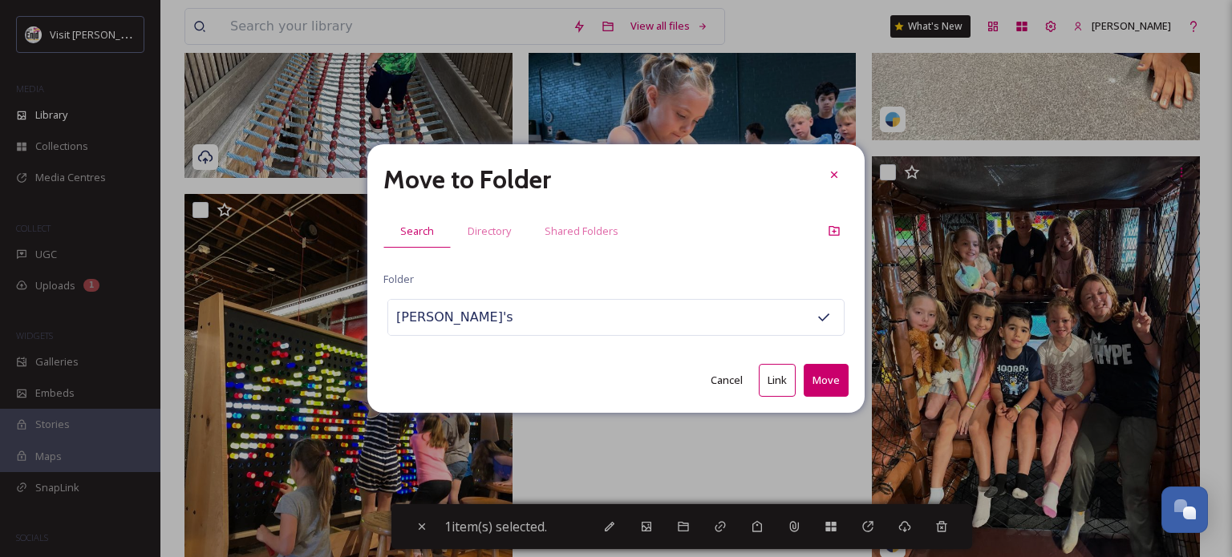
click at [822, 378] on button "Move" at bounding box center [825, 380] width 45 height 33
checkbox input "false"
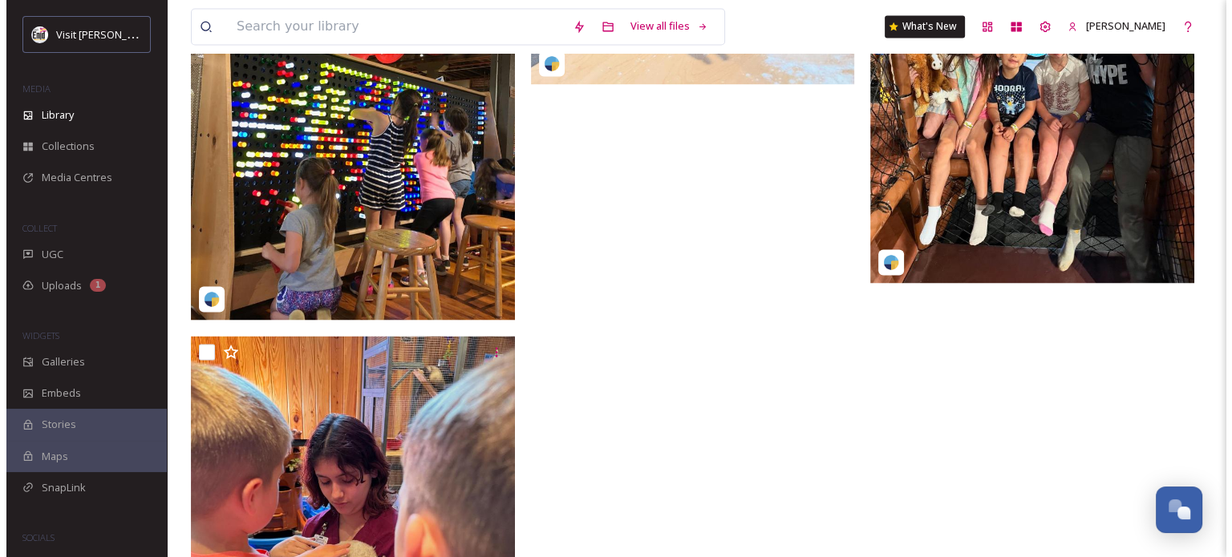
scroll to position [2385, 0]
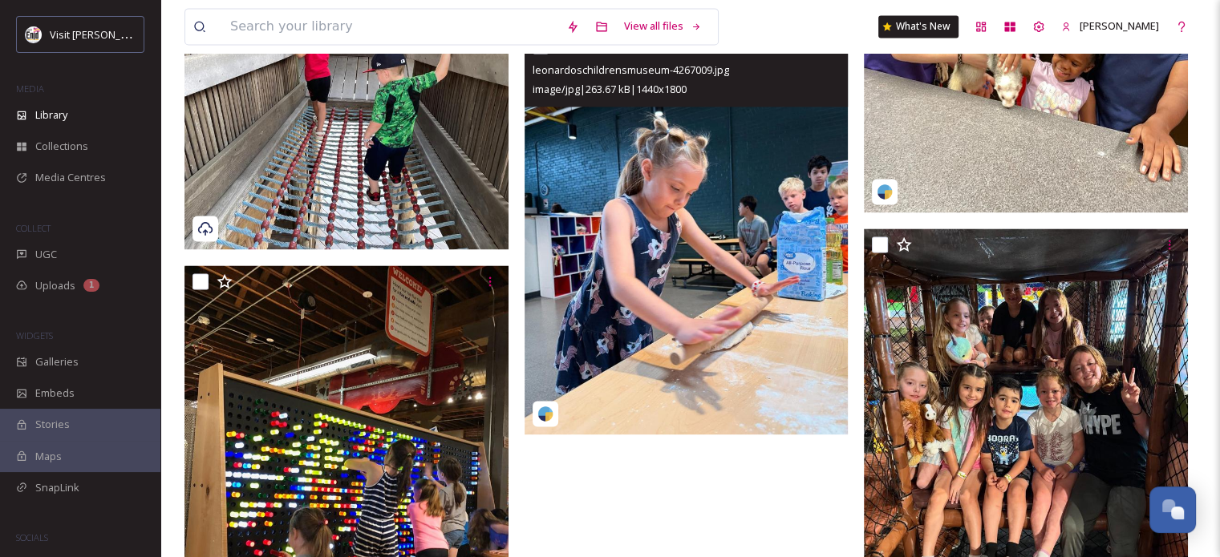
click at [545, 414] on img at bounding box center [545, 414] width 16 height 16
click at [653, 187] on img at bounding box center [686, 232] width 324 height 405
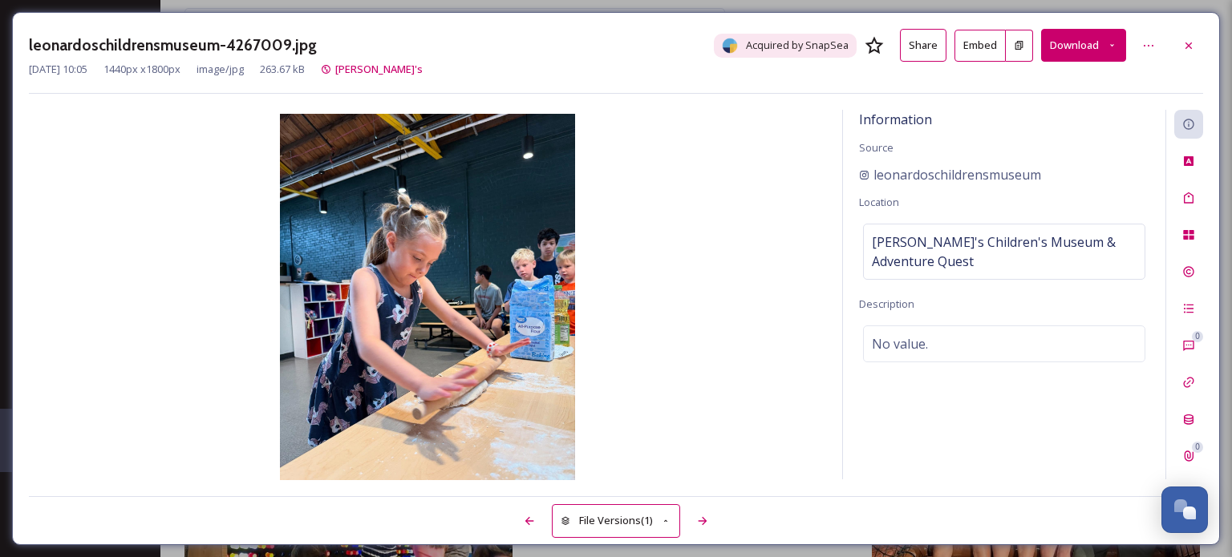
click at [1072, 49] on button "Download" at bounding box center [1083, 45] width 85 height 33
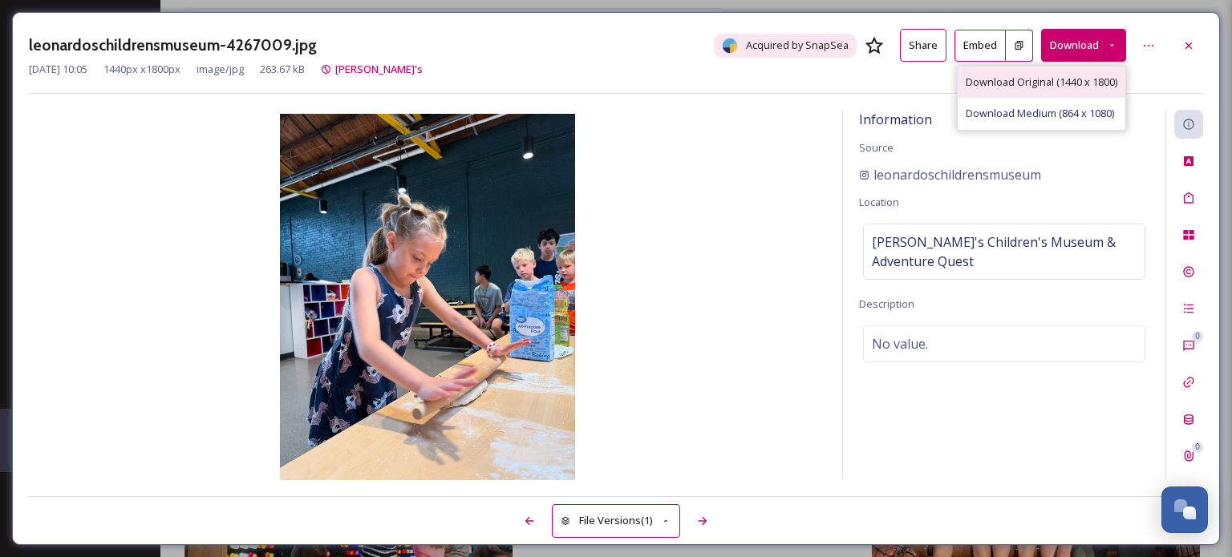
click at [1012, 77] on span "Download Original (1440 x 1800)" at bounding box center [1041, 82] width 152 height 15
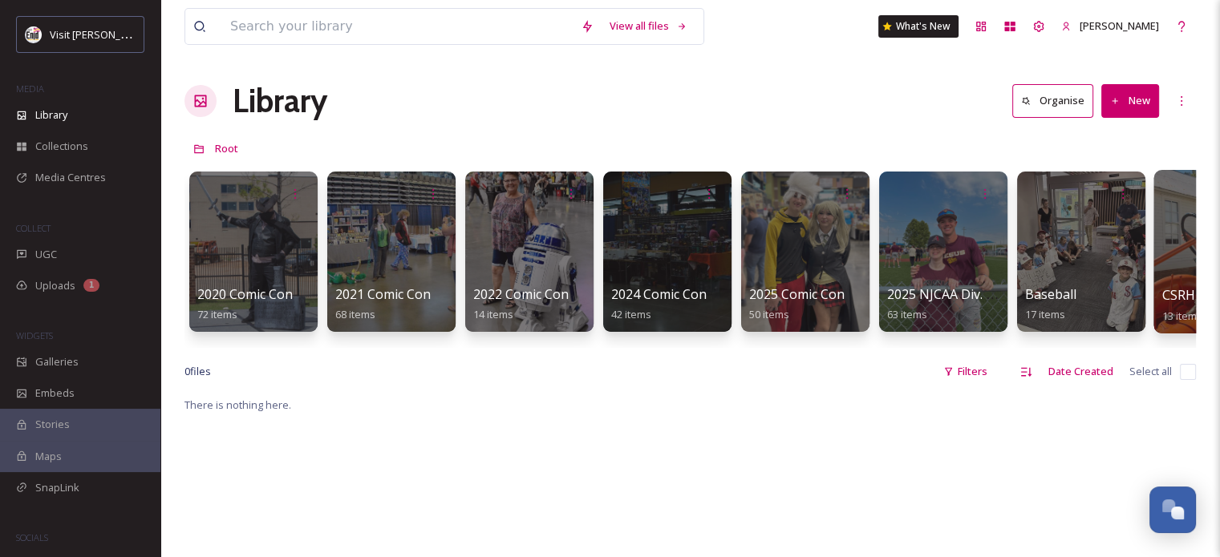
click at [1182, 253] on div at bounding box center [1218, 252] width 131 height 164
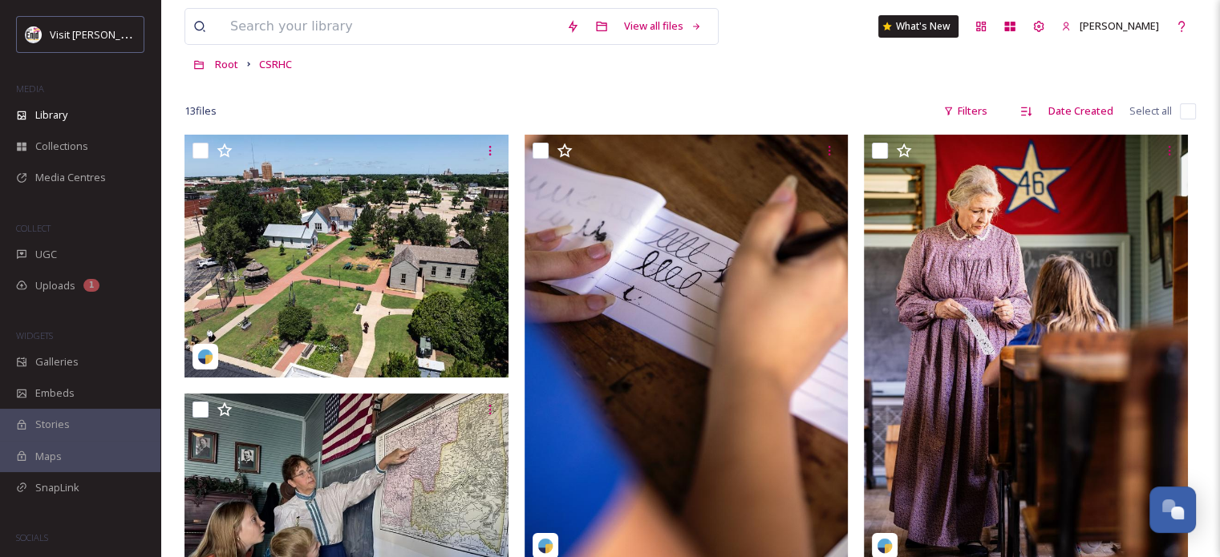
scroll to position [73, 0]
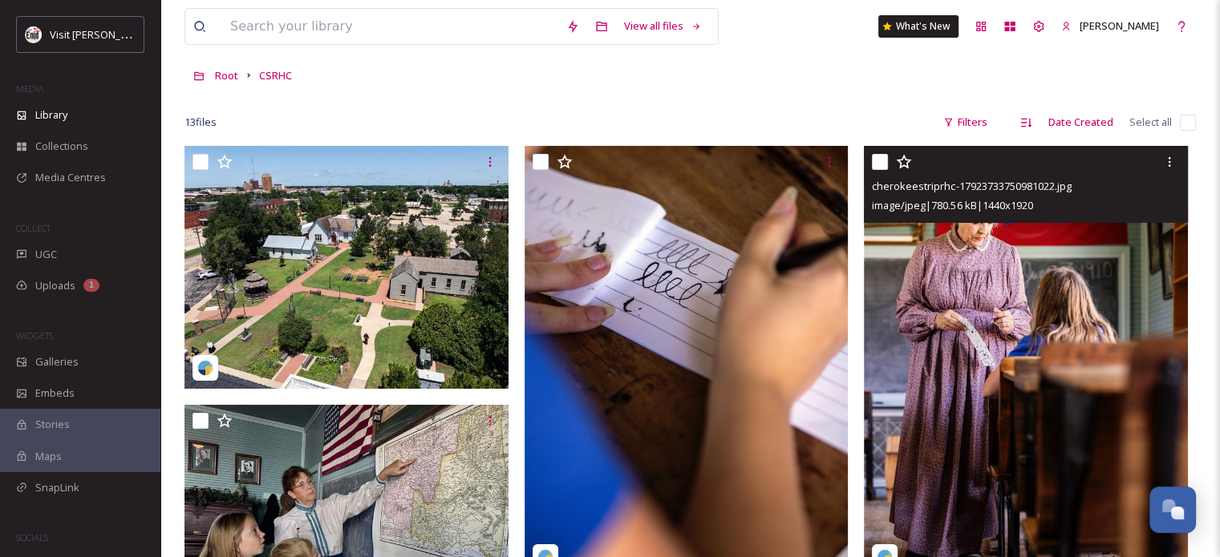
click at [882, 163] on input "checkbox" at bounding box center [880, 162] width 16 height 16
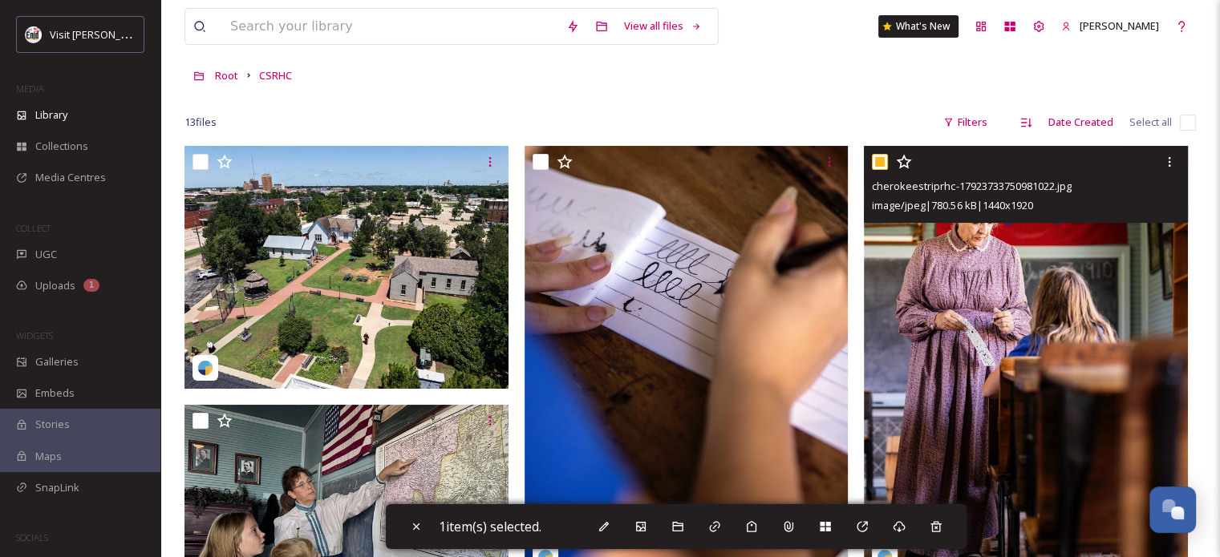
click at [882, 163] on input "checkbox" at bounding box center [880, 162] width 16 height 16
checkbox input "false"
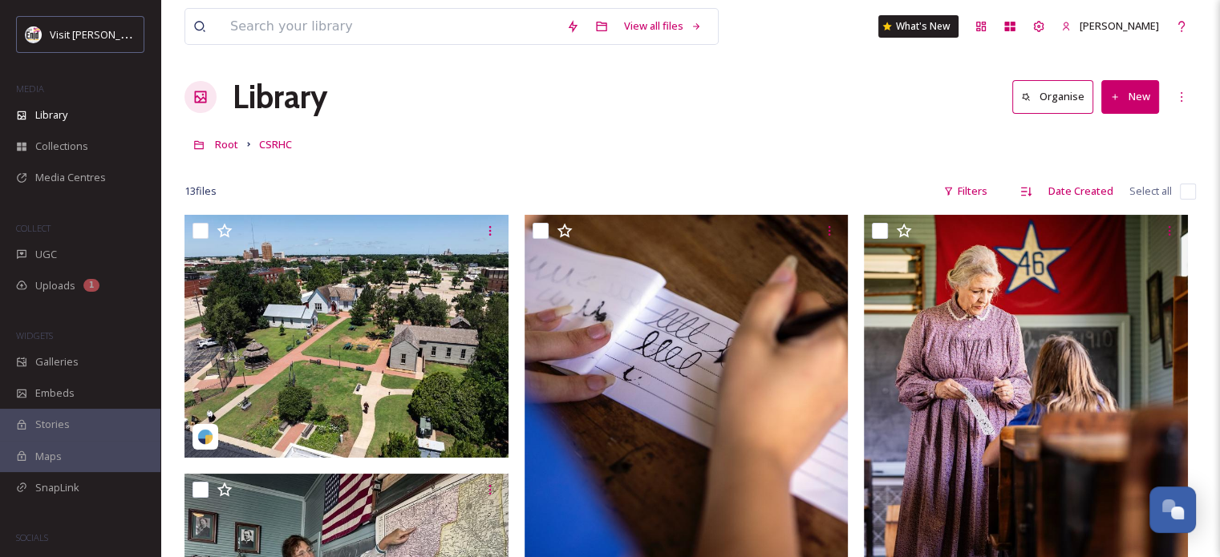
scroll to position [0, 0]
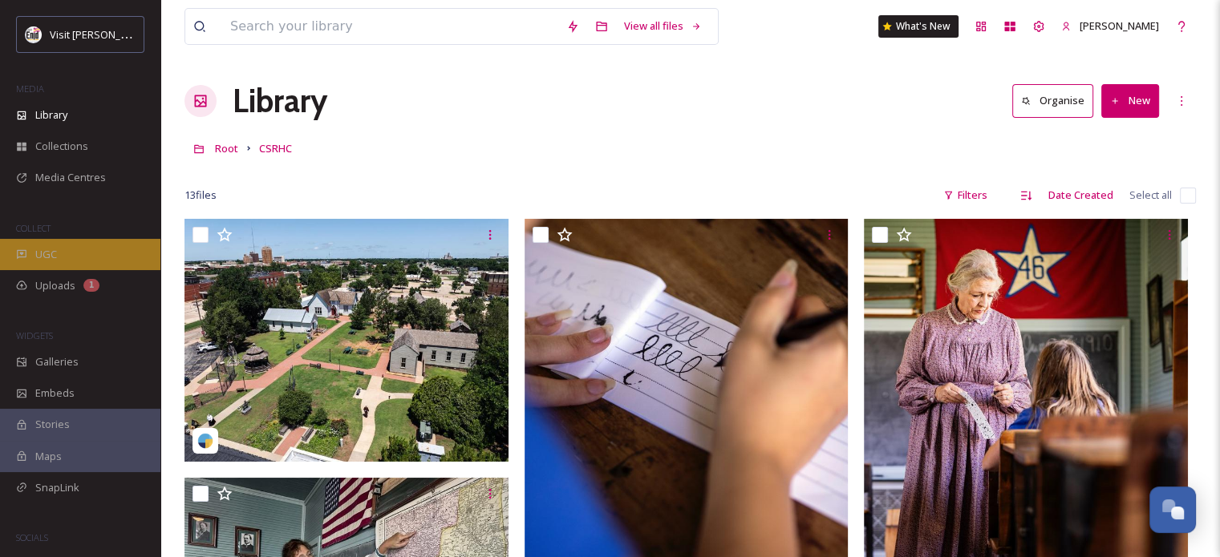
click at [45, 253] on span "UGC" at bounding box center [46, 254] width 22 height 15
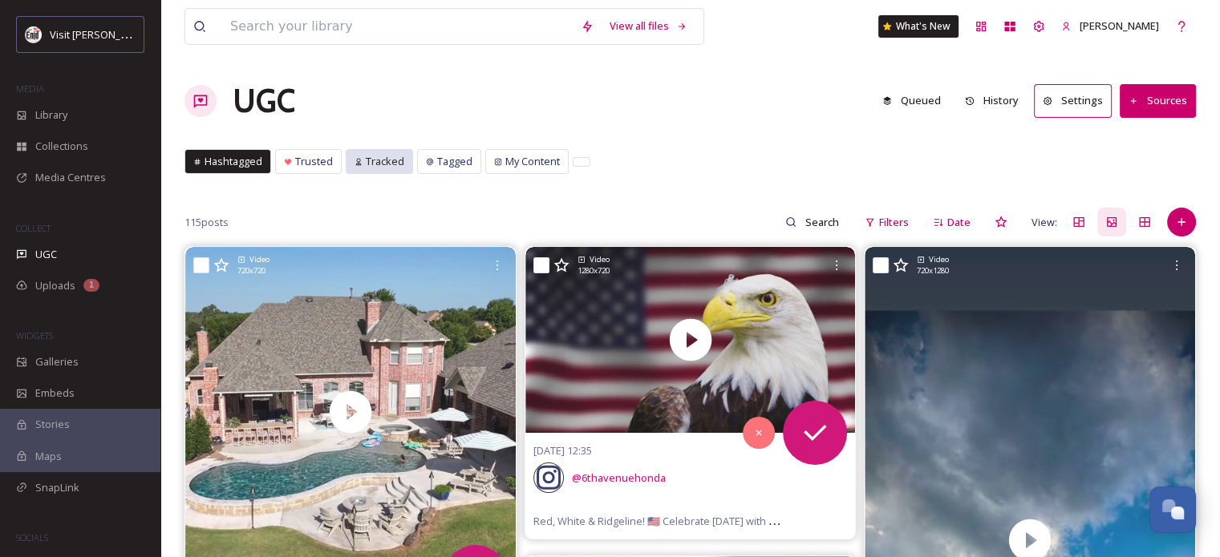
click at [379, 161] on span "Tracked" at bounding box center [385, 161] width 38 height 15
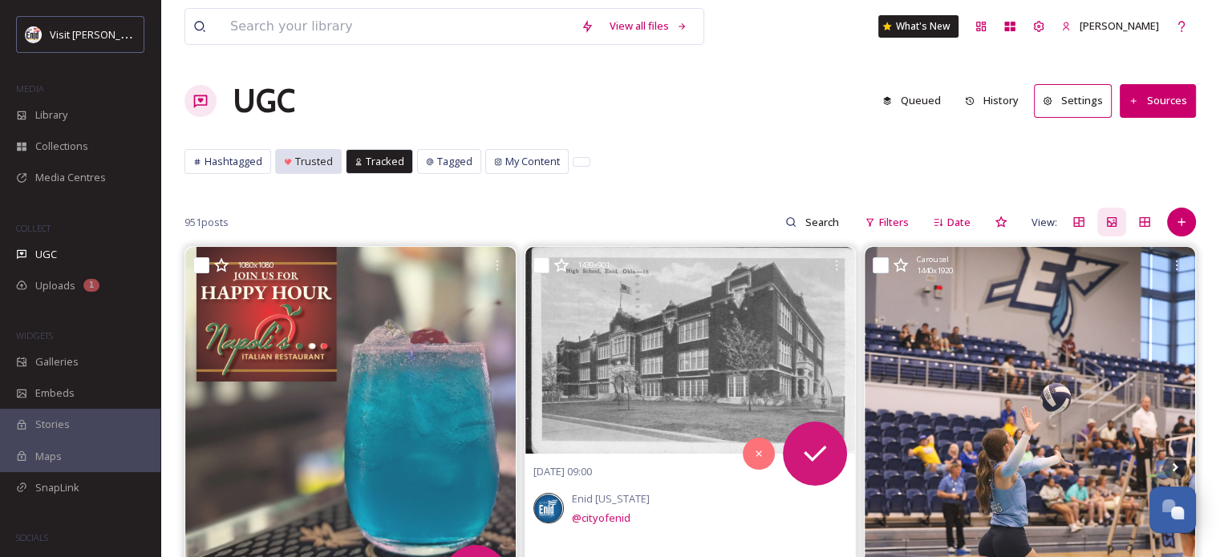
click at [308, 161] on span "Trusted" at bounding box center [314, 161] width 38 height 15
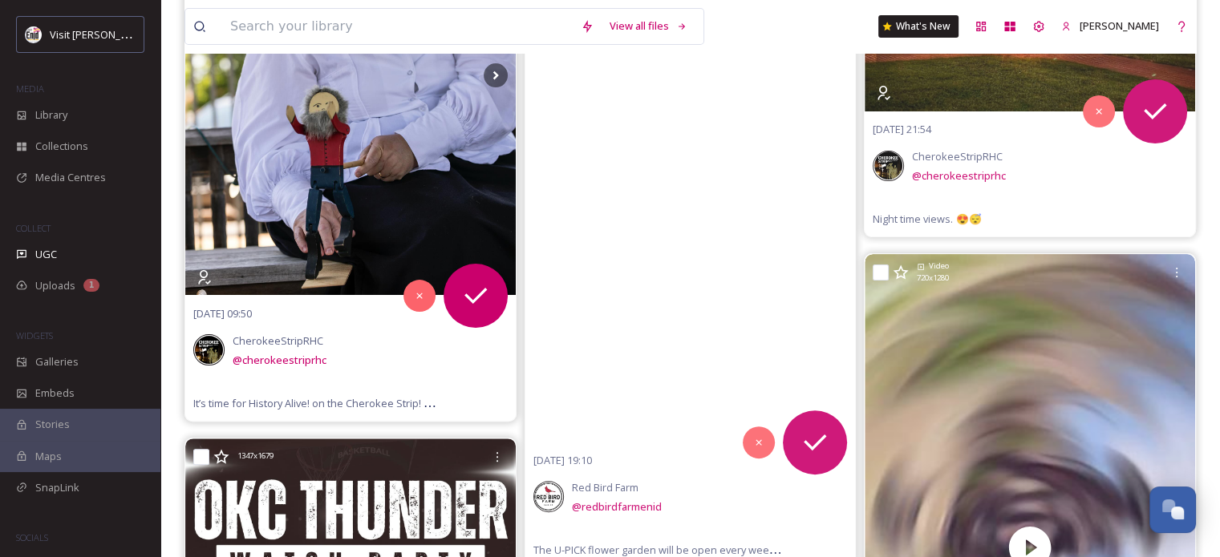
scroll to position [481, 0]
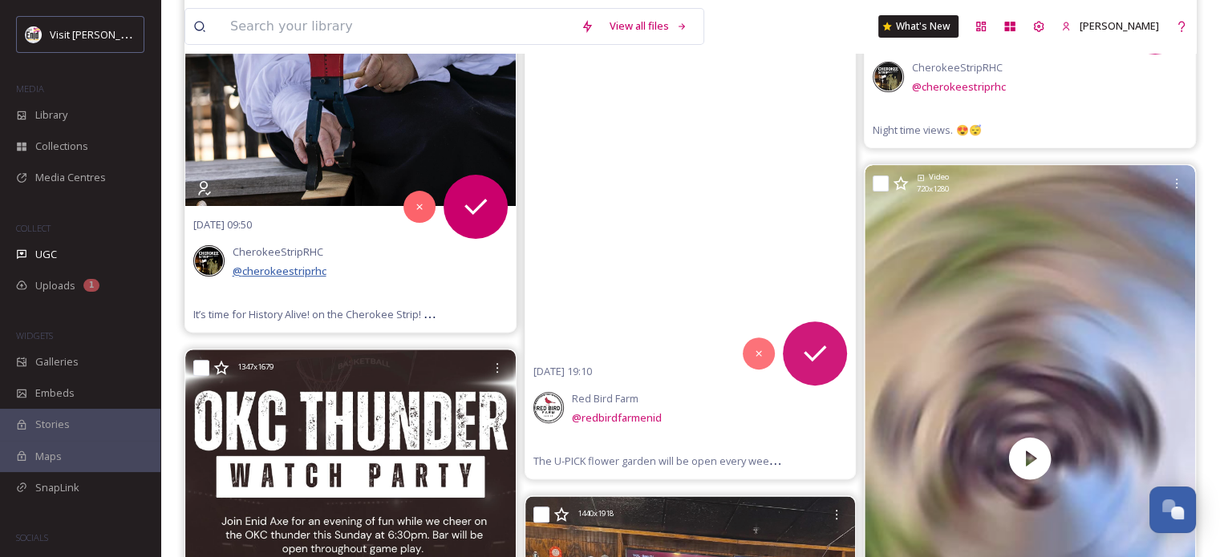
click at [276, 271] on span "@ cherokeestriprhc" at bounding box center [280, 271] width 94 height 14
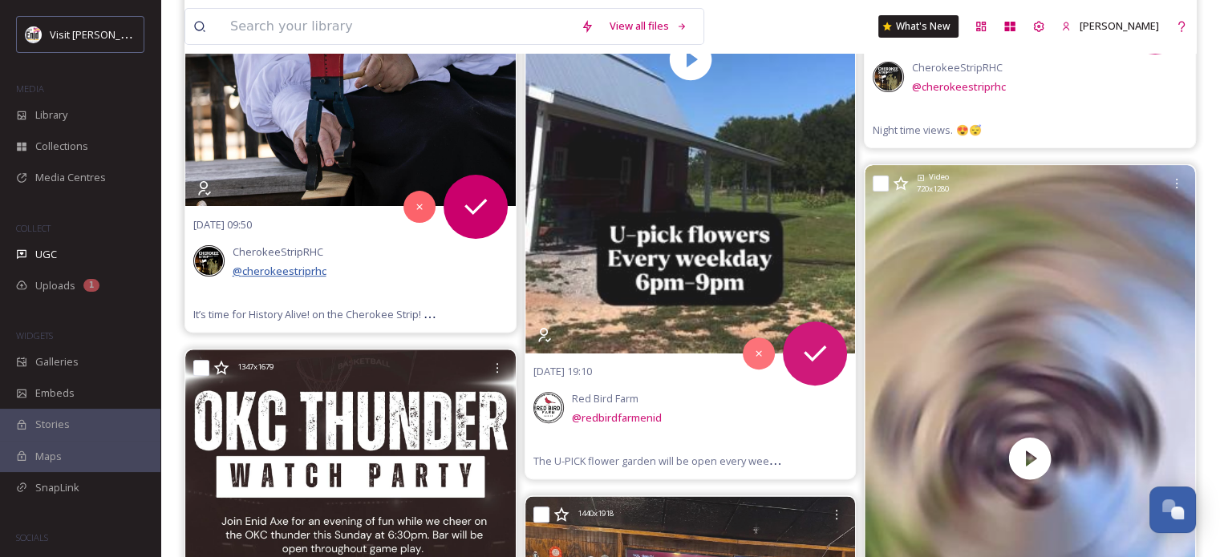
click at [308, 273] on span "@ cherokeestriprhc" at bounding box center [280, 271] width 94 height 14
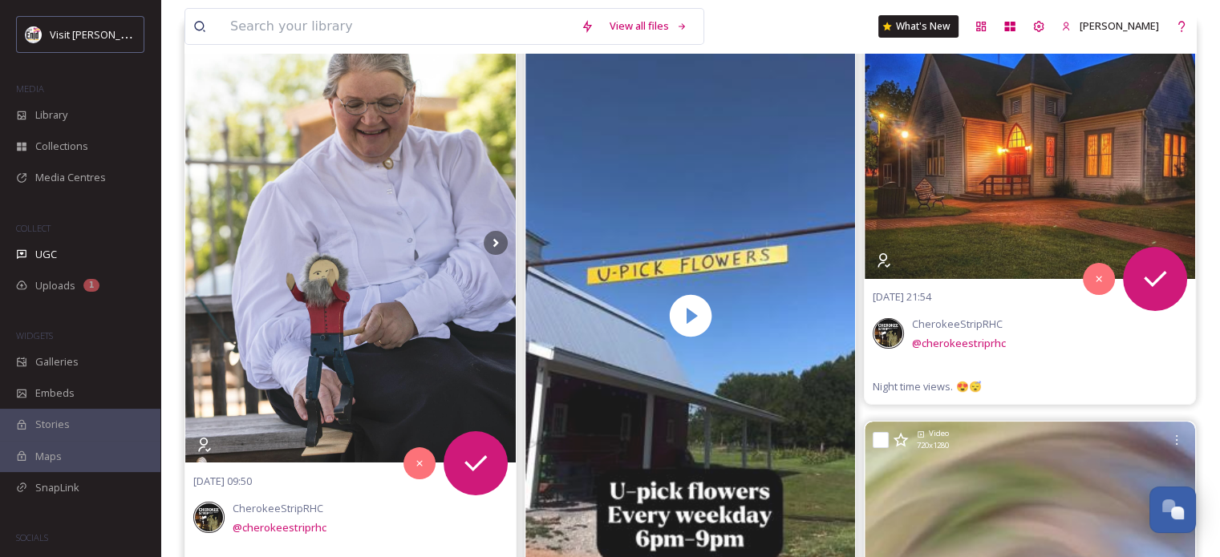
scroll to position [0, 0]
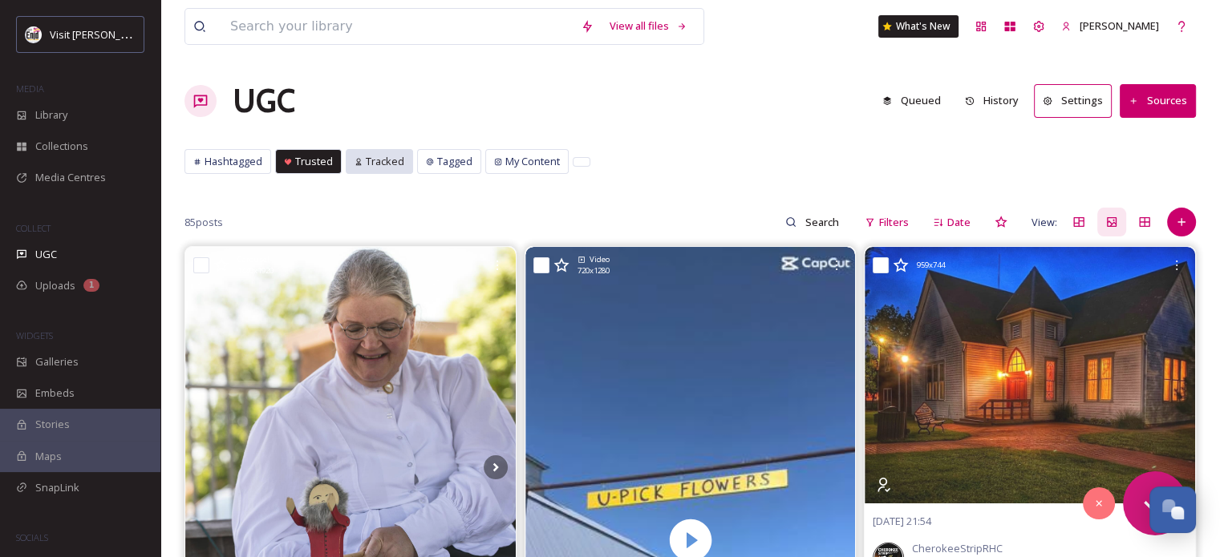
click at [371, 159] on span "Tracked" at bounding box center [385, 161] width 38 height 15
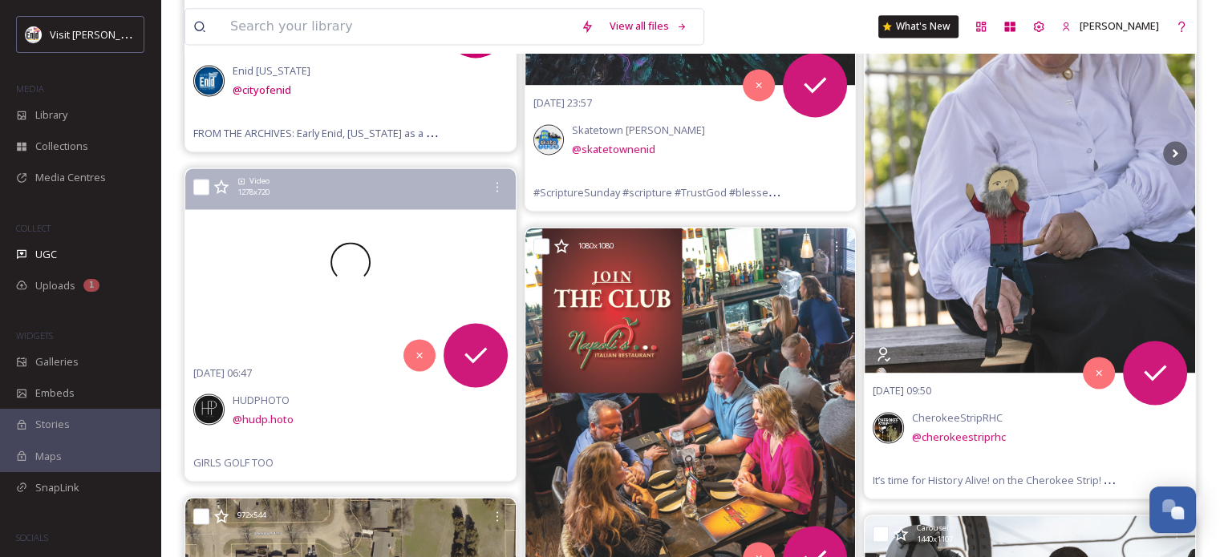
scroll to position [2325, 0]
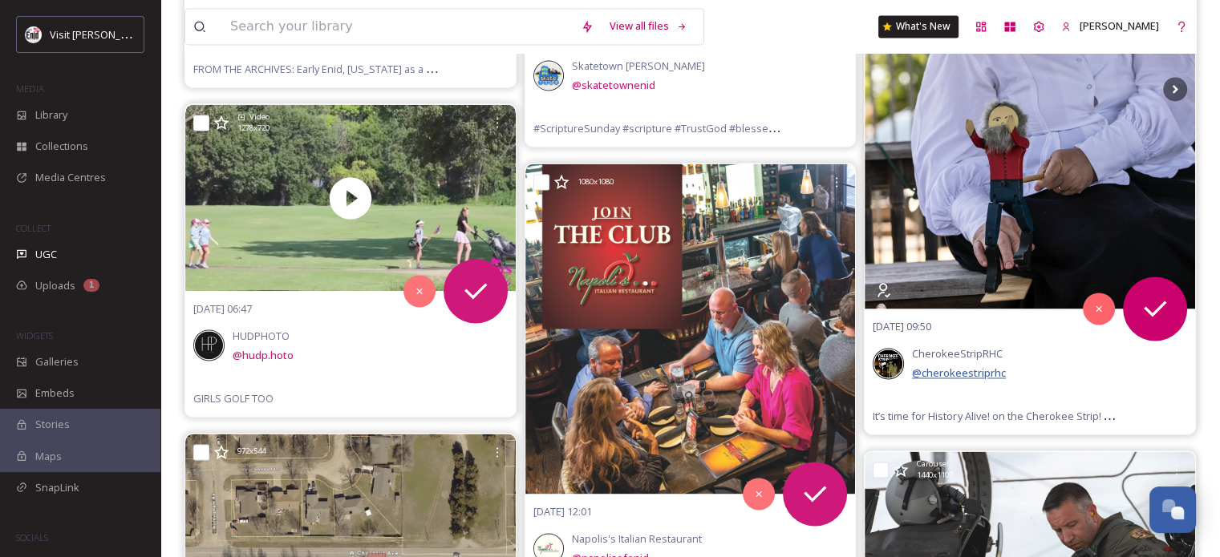
click at [945, 370] on span "@ cherokeestriprhc" at bounding box center [959, 373] width 94 height 14
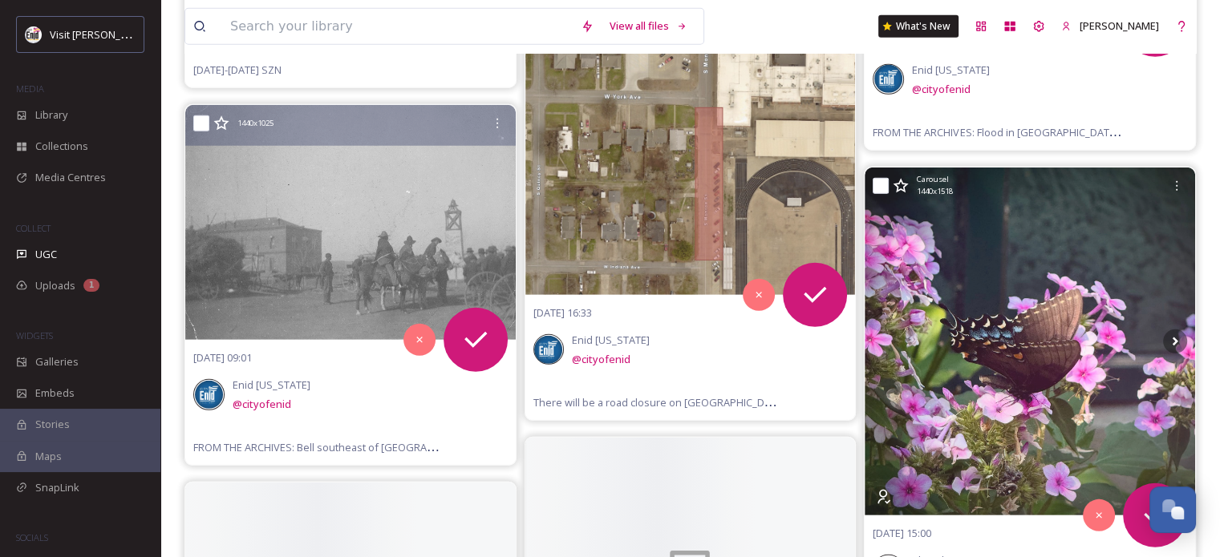
scroll to position [4891, 0]
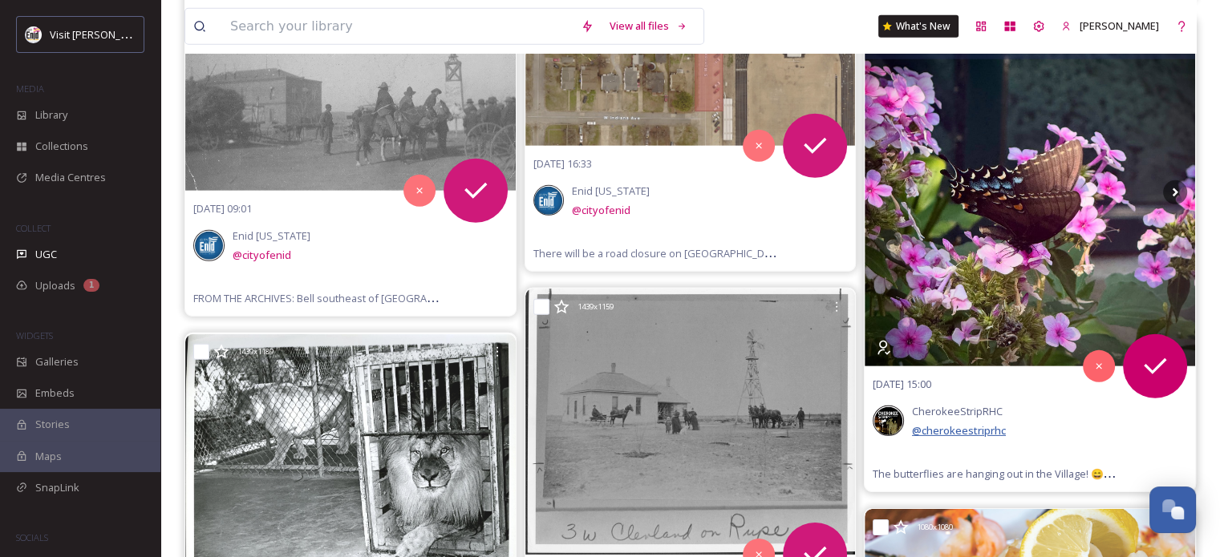
click at [954, 423] on span "@ cherokeestriprhc" at bounding box center [959, 430] width 94 height 14
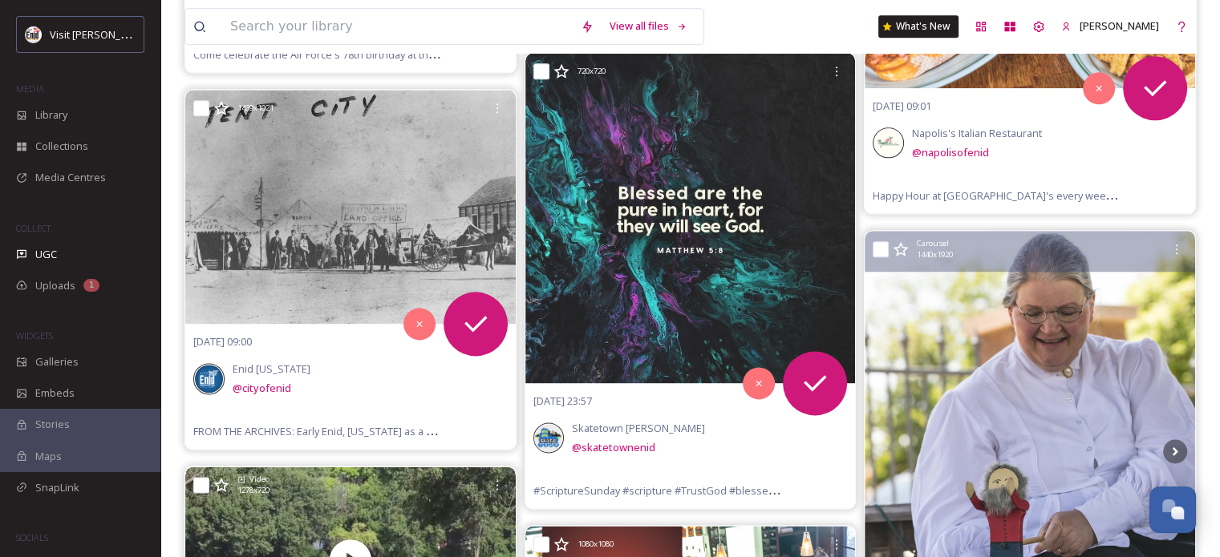
scroll to position [1924, 0]
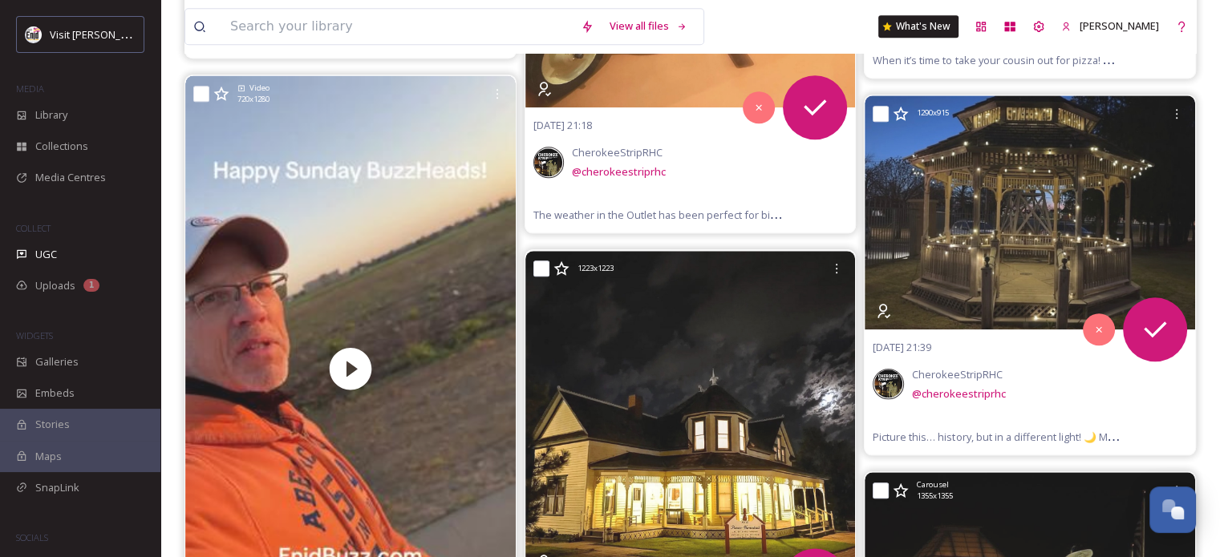
scroll to position [1764, 0]
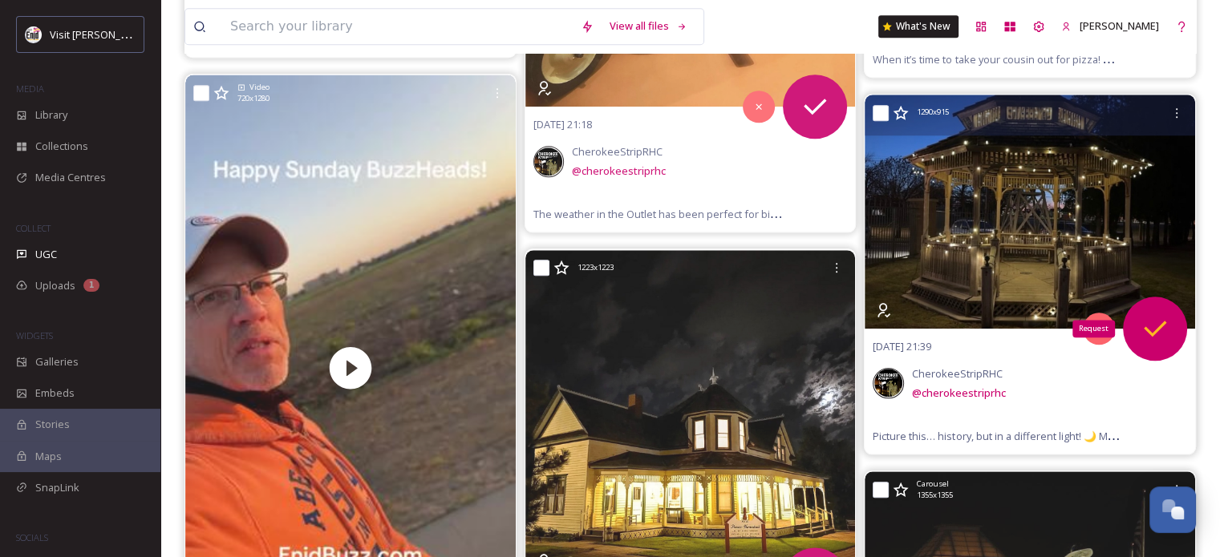
click at [1155, 326] on icon at bounding box center [1155, 329] width 32 height 32
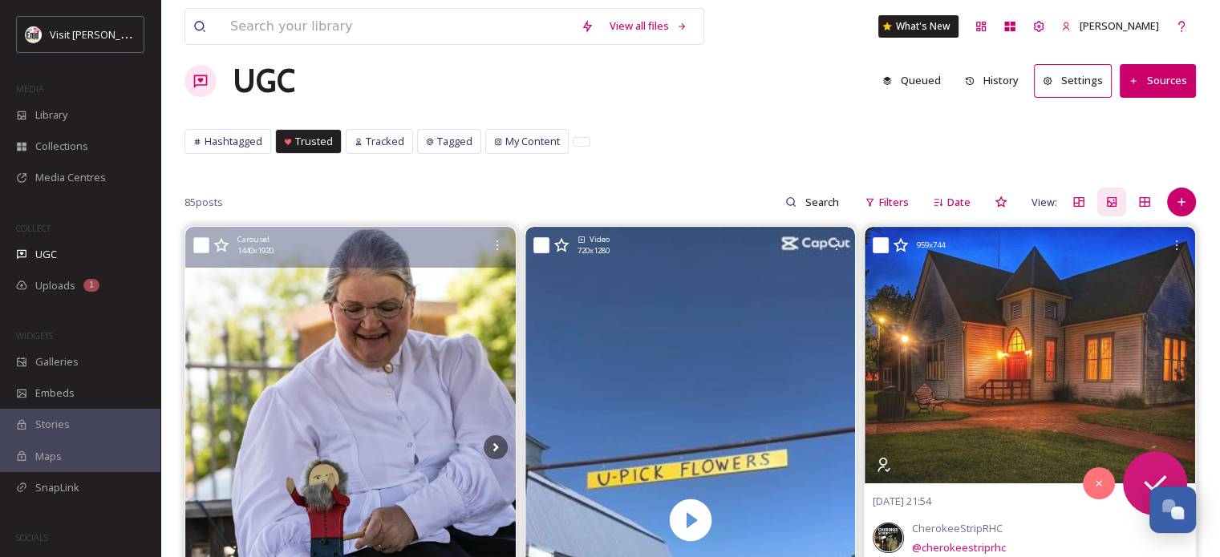
scroll to position [0, 0]
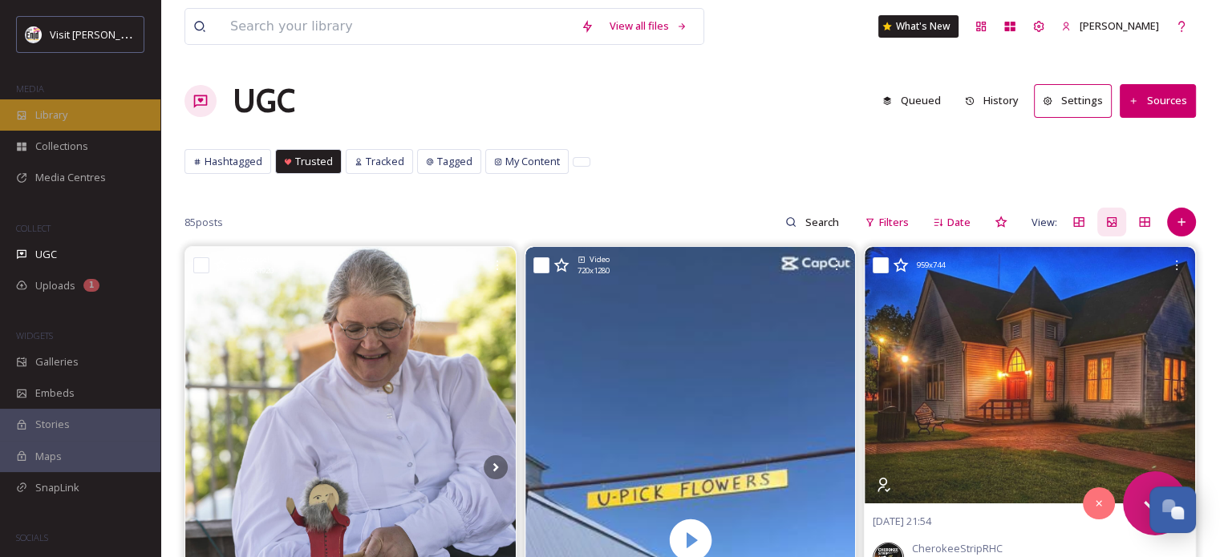
click at [67, 118] on span "Library" at bounding box center [51, 114] width 32 height 15
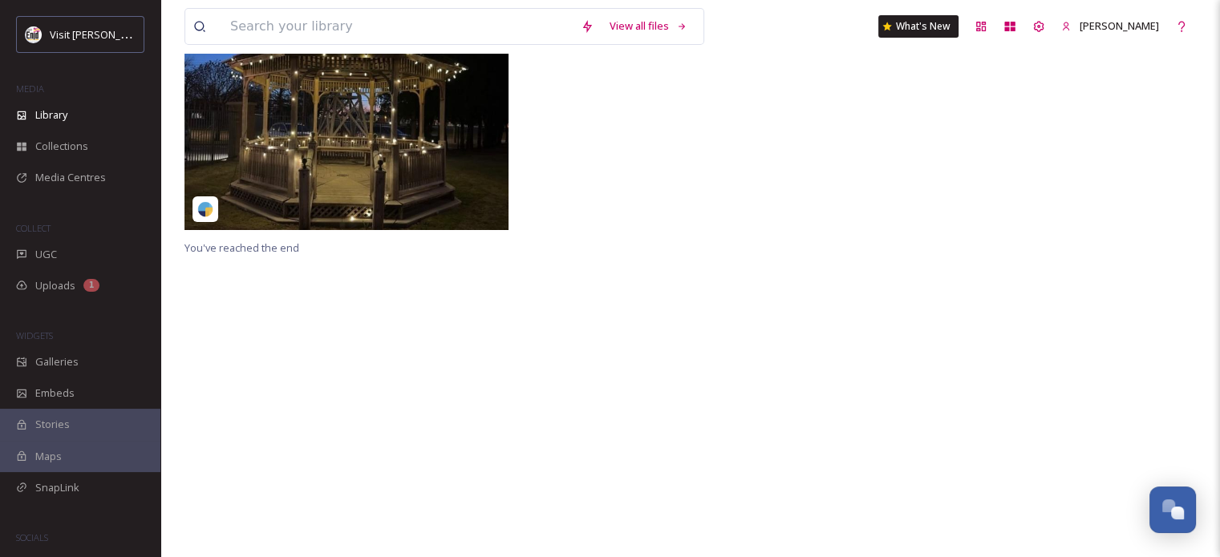
scroll to position [321, 0]
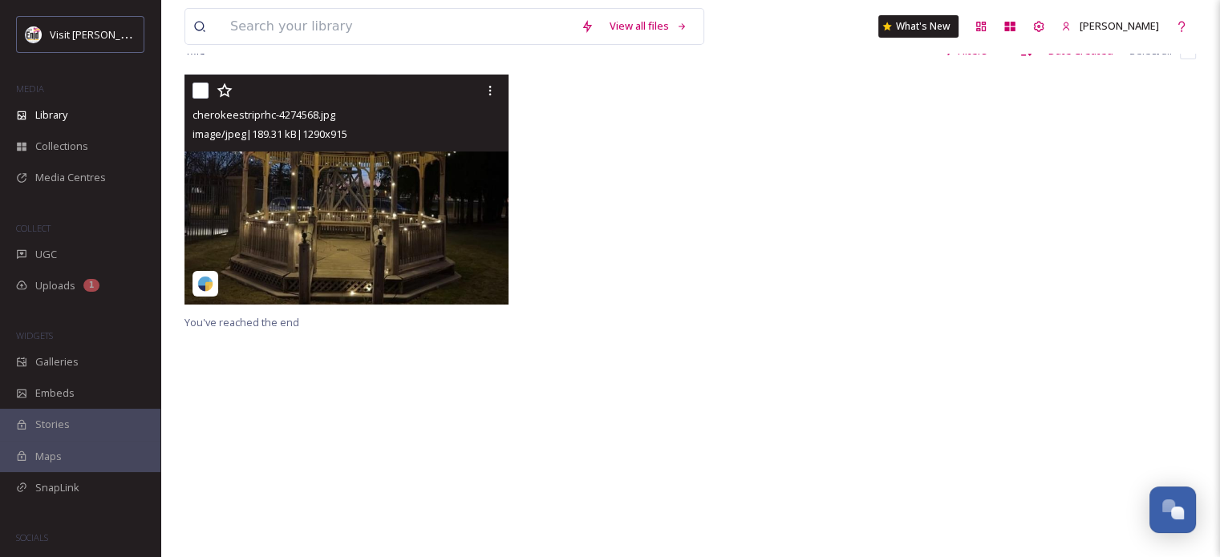
click at [201, 99] on input "checkbox" at bounding box center [200, 91] width 16 height 16
checkbox input "true"
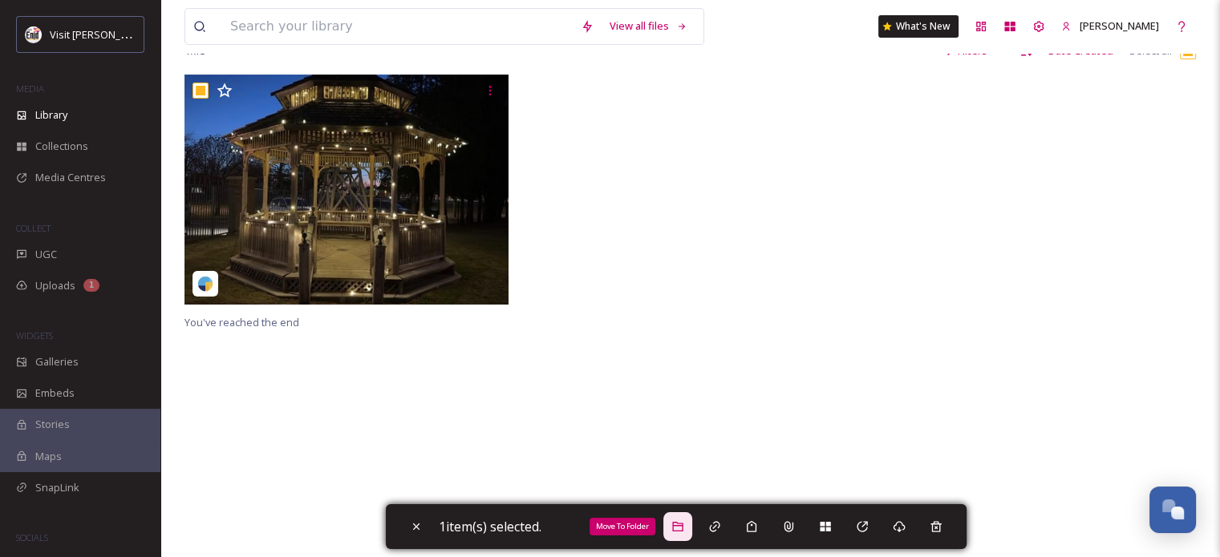
click at [683, 529] on icon at bounding box center [677, 526] width 13 height 13
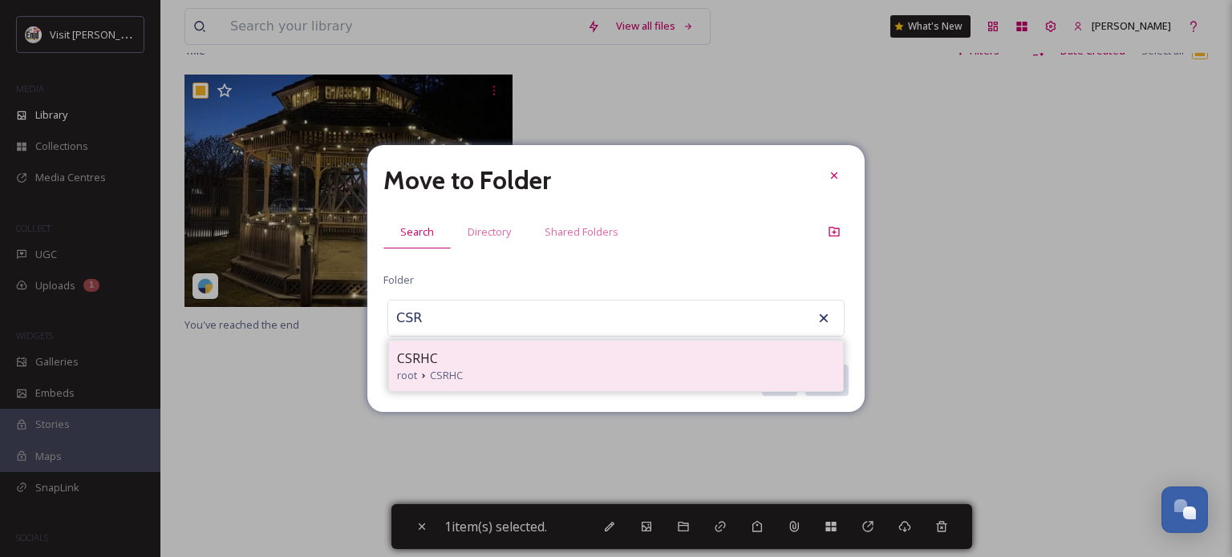
click at [411, 361] on span "CSRHC" at bounding box center [417, 358] width 41 height 19
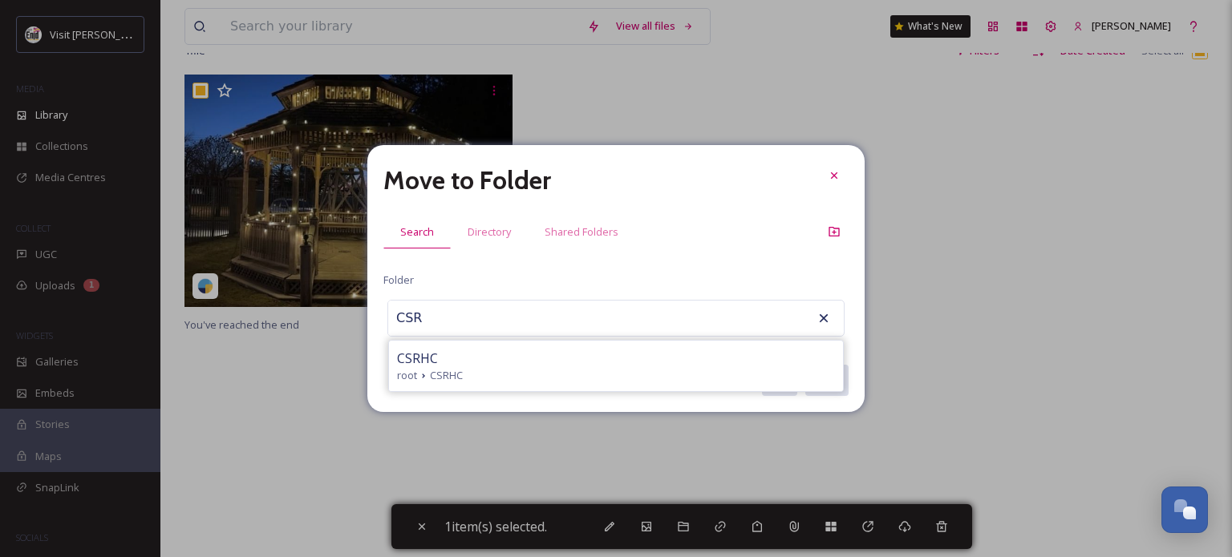
type input "CSRHC"
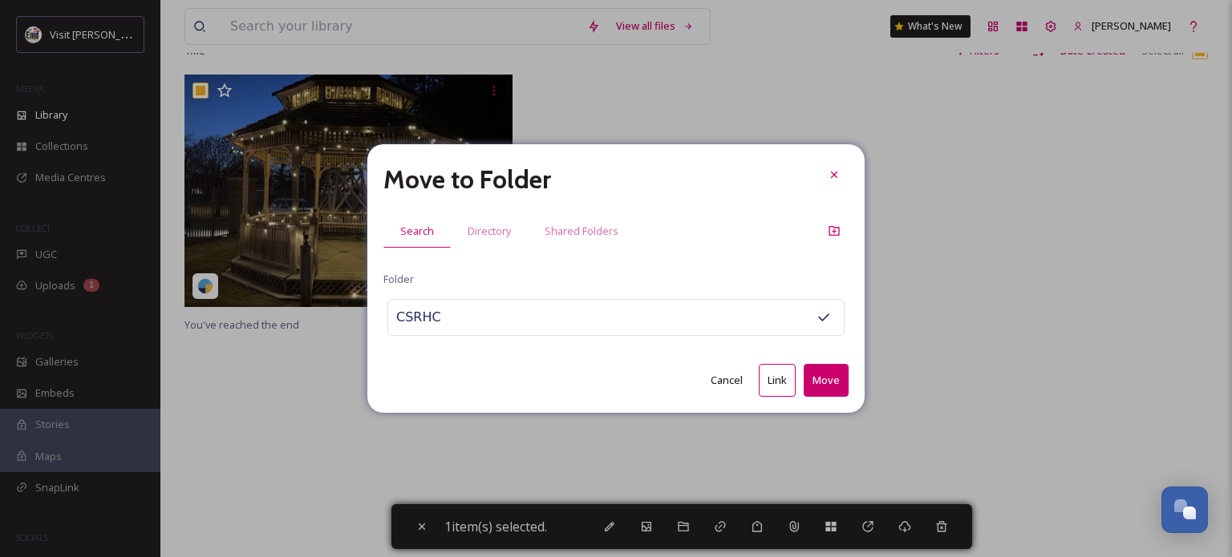
click at [818, 384] on button "Move" at bounding box center [825, 380] width 45 height 33
checkbox input "false"
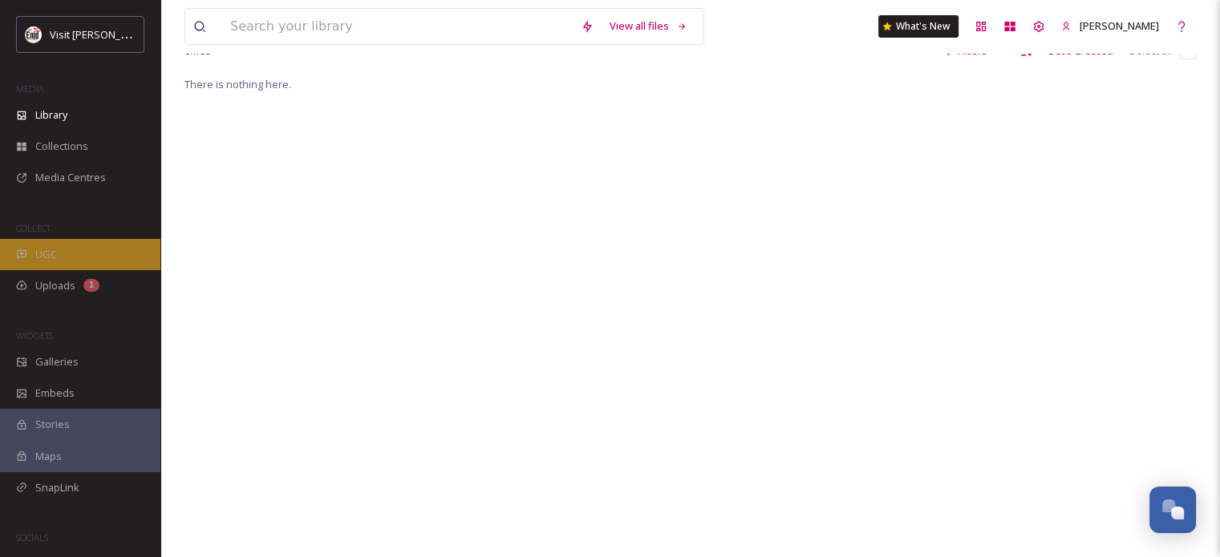
click at [33, 252] on div "UGC" at bounding box center [80, 254] width 160 height 31
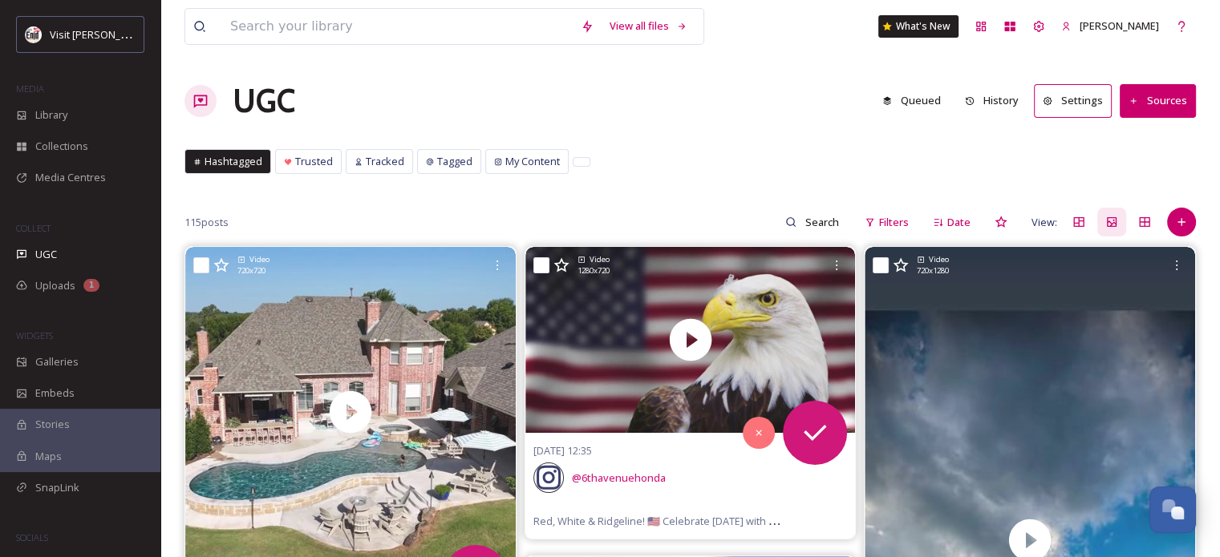
click at [1158, 91] on button "Sources" at bounding box center [1157, 100] width 76 height 33
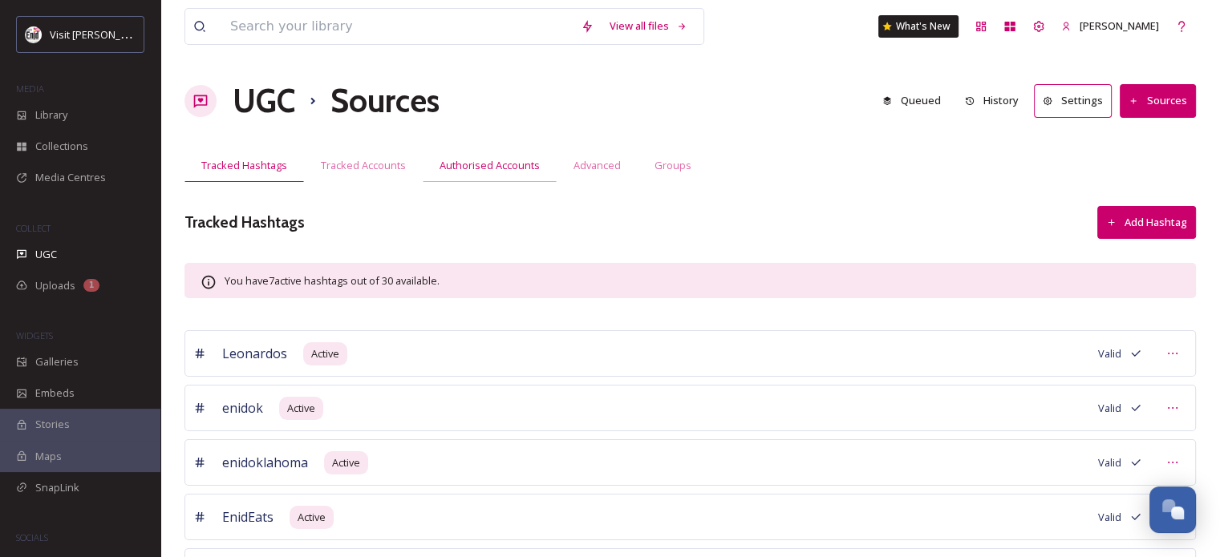
click at [450, 162] on span "Authorised Accounts" at bounding box center [489, 165] width 100 height 15
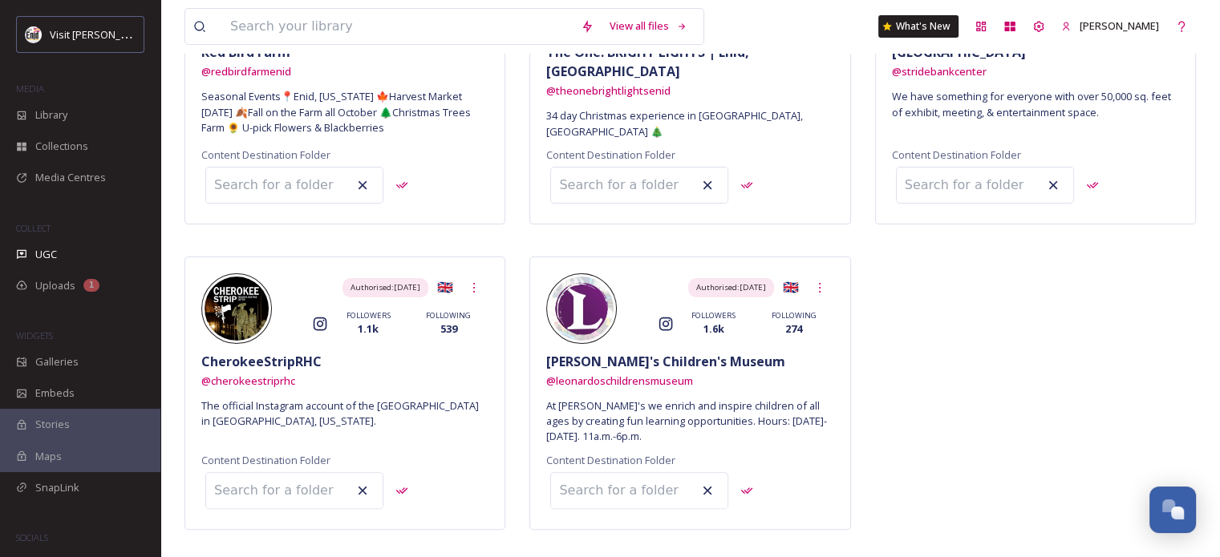
scroll to position [374, 0]
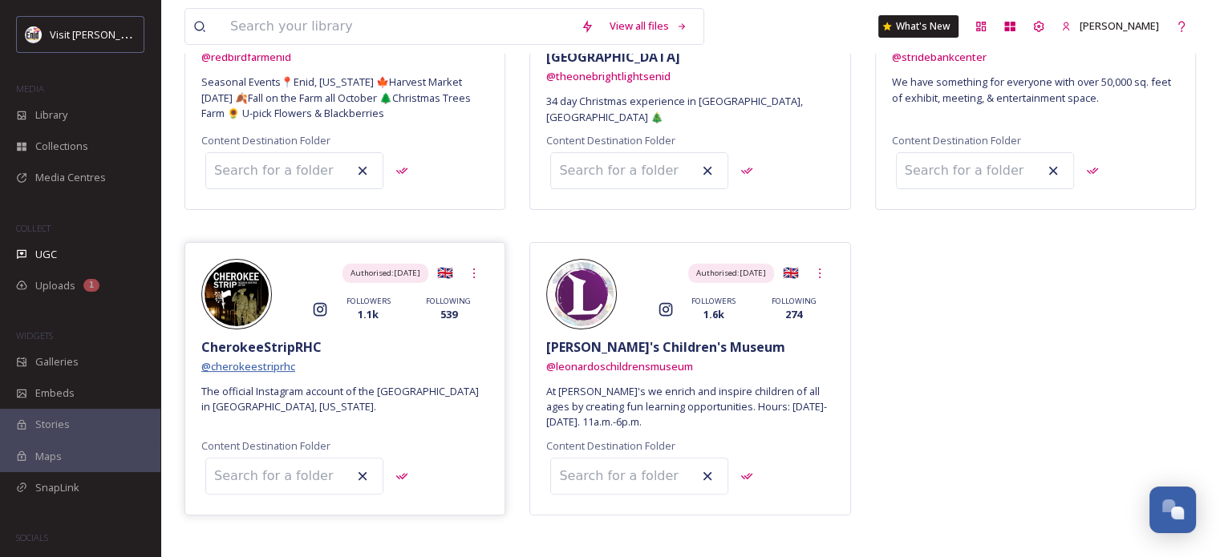
click at [260, 359] on span "@ cherokeestriprhc" at bounding box center [248, 366] width 94 height 14
click at [251, 359] on span "@ cherokeestriprhc" at bounding box center [248, 366] width 94 height 14
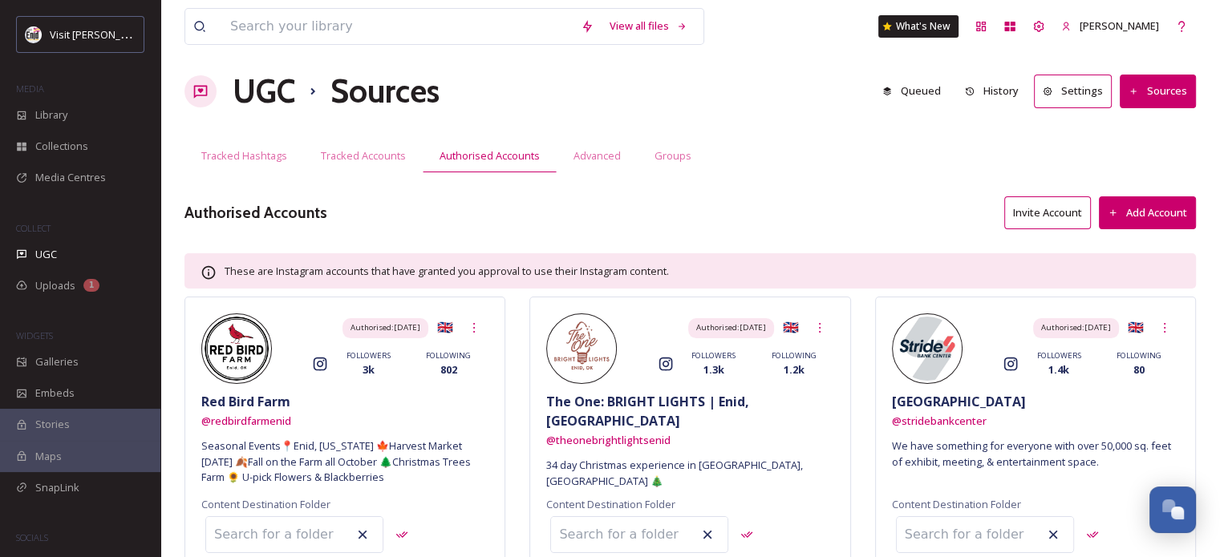
scroll to position [0, 0]
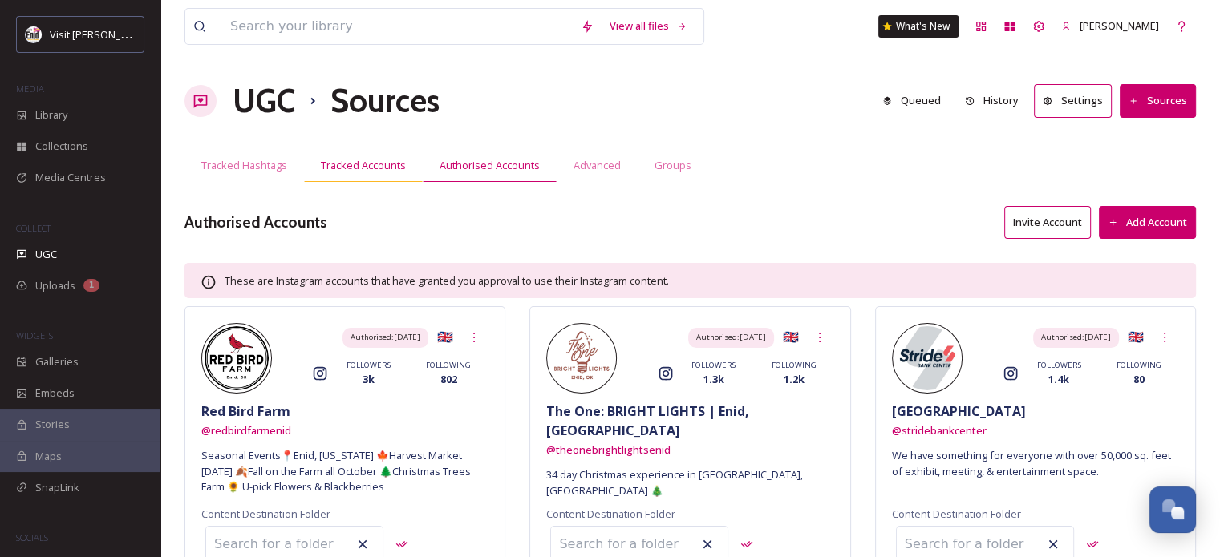
click at [334, 168] on span "Tracked Accounts" at bounding box center [363, 165] width 85 height 15
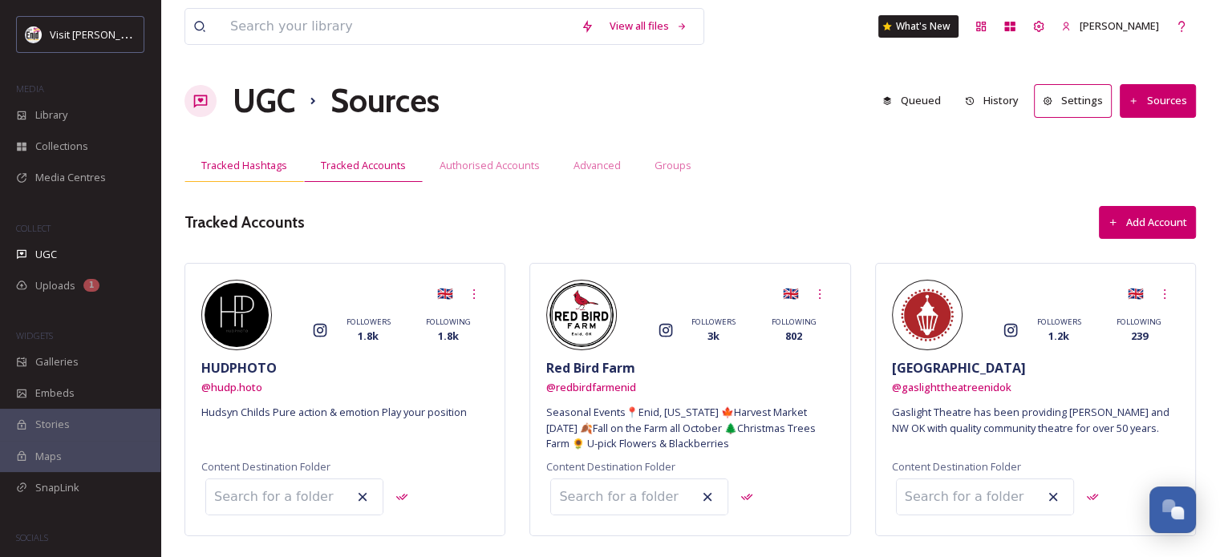
click at [247, 168] on span "Tracked Hashtags" at bounding box center [244, 165] width 86 height 15
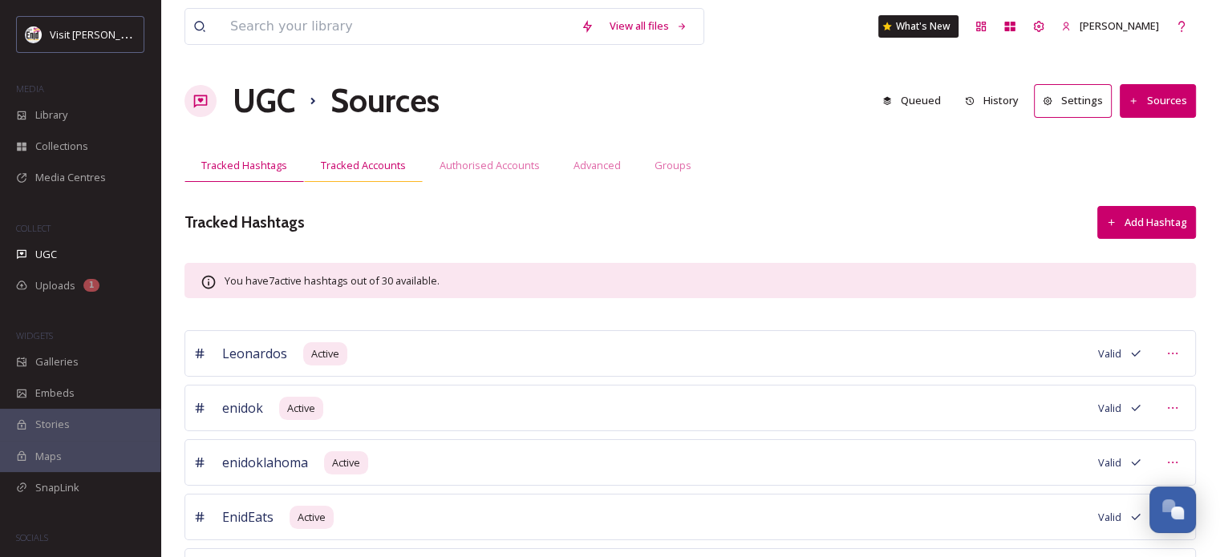
click at [359, 165] on span "Tracked Accounts" at bounding box center [363, 165] width 85 height 15
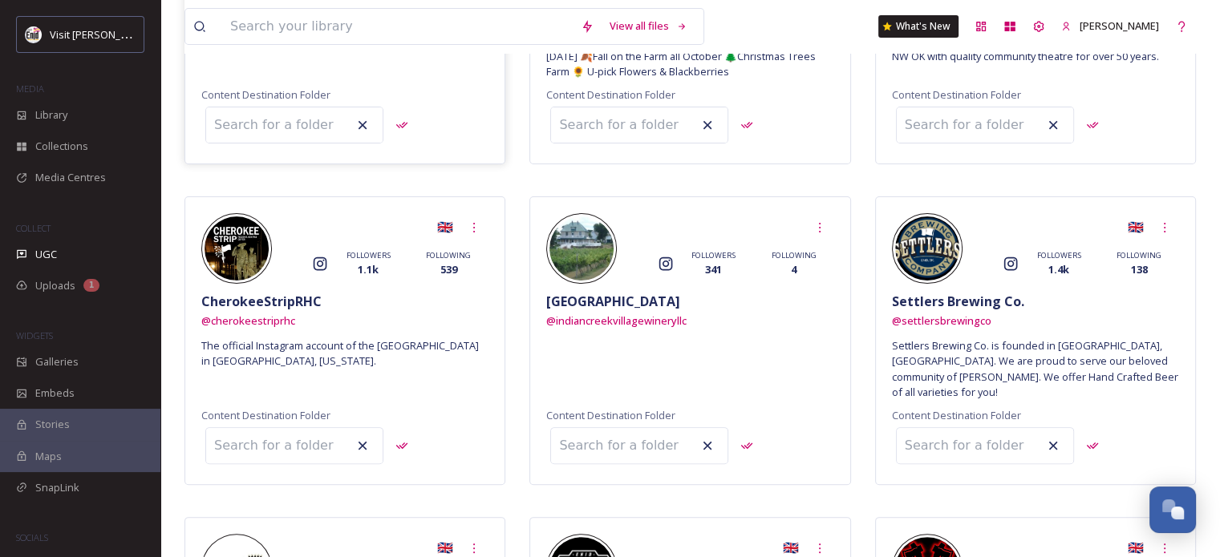
scroll to position [401, 0]
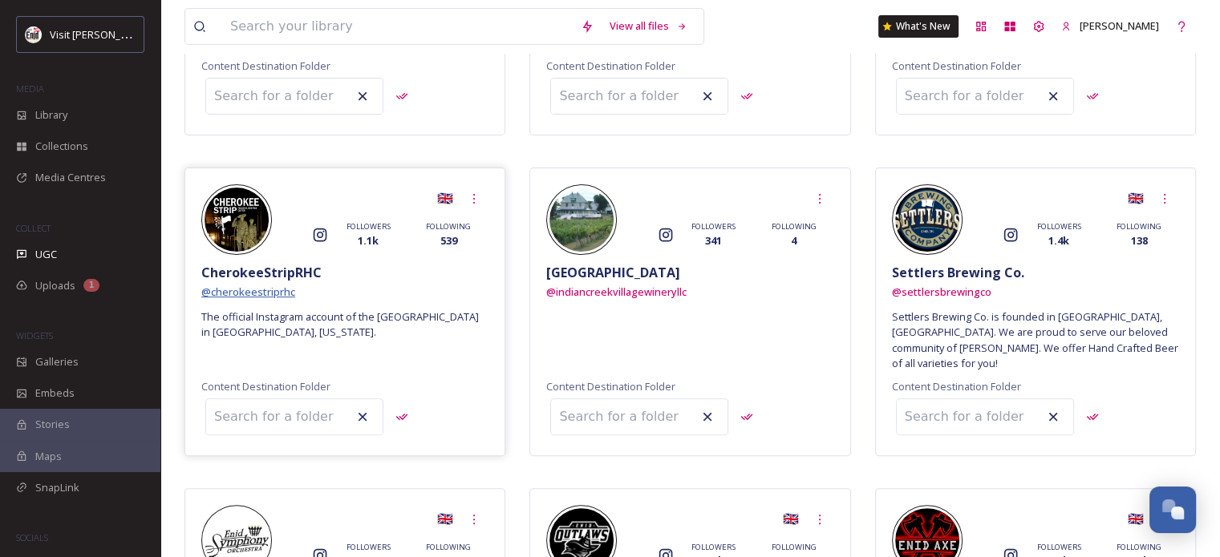
click at [273, 293] on span "@ cherokeestriprhc" at bounding box center [248, 292] width 94 height 14
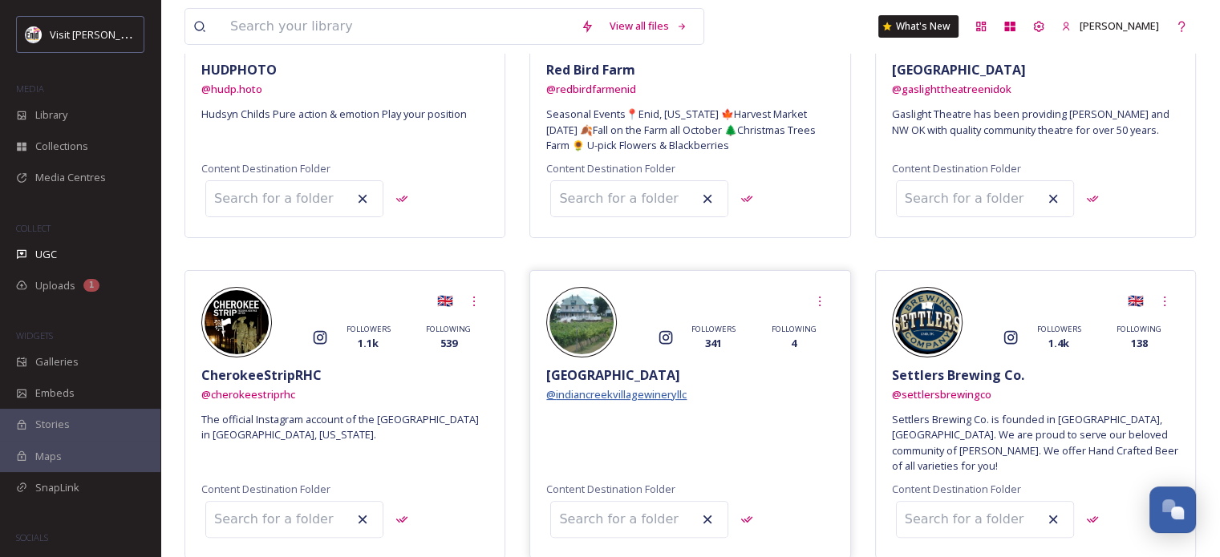
scroll to position [80, 0]
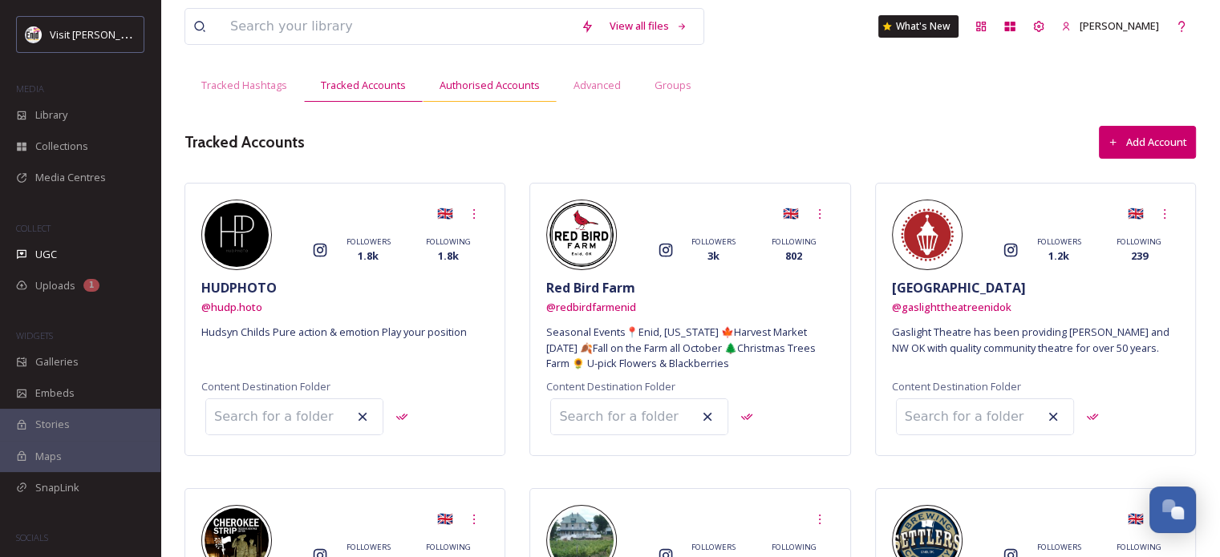
click at [479, 87] on span "Authorised Accounts" at bounding box center [489, 85] width 100 height 15
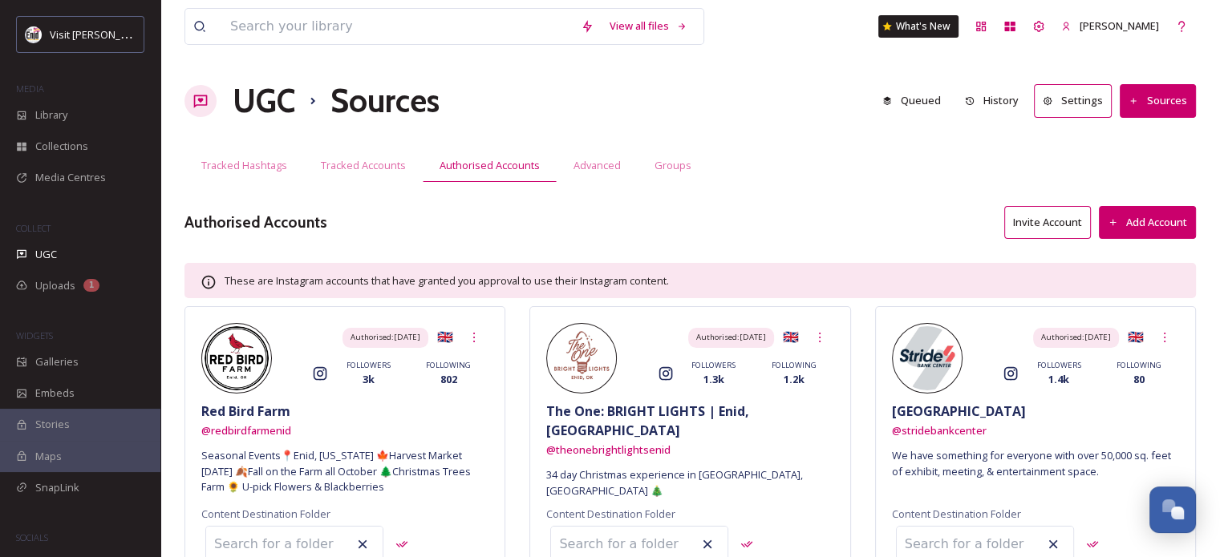
click at [1175, 96] on button "Sources" at bounding box center [1157, 100] width 76 height 33
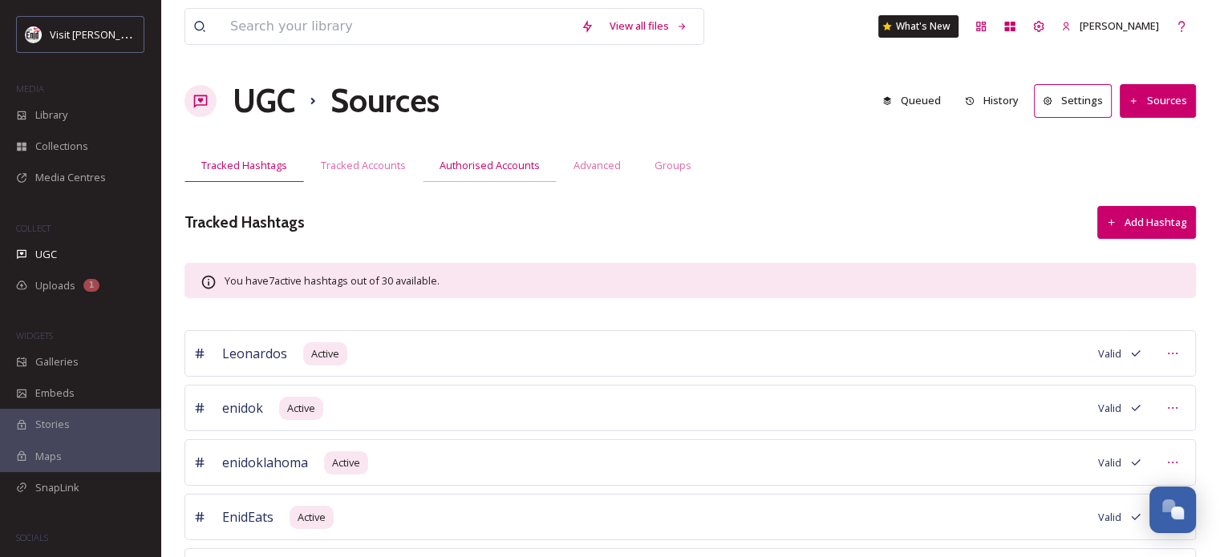
click at [442, 160] on span "Authorised Accounts" at bounding box center [489, 165] width 100 height 15
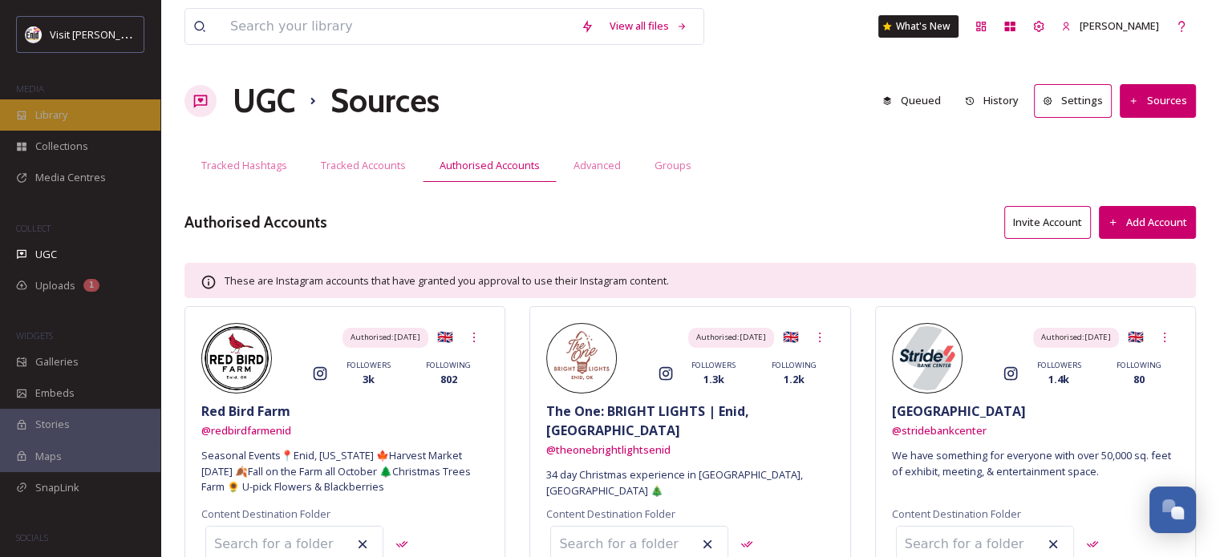
click at [77, 115] on div "Library" at bounding box center [80, 114] width 160 height 31
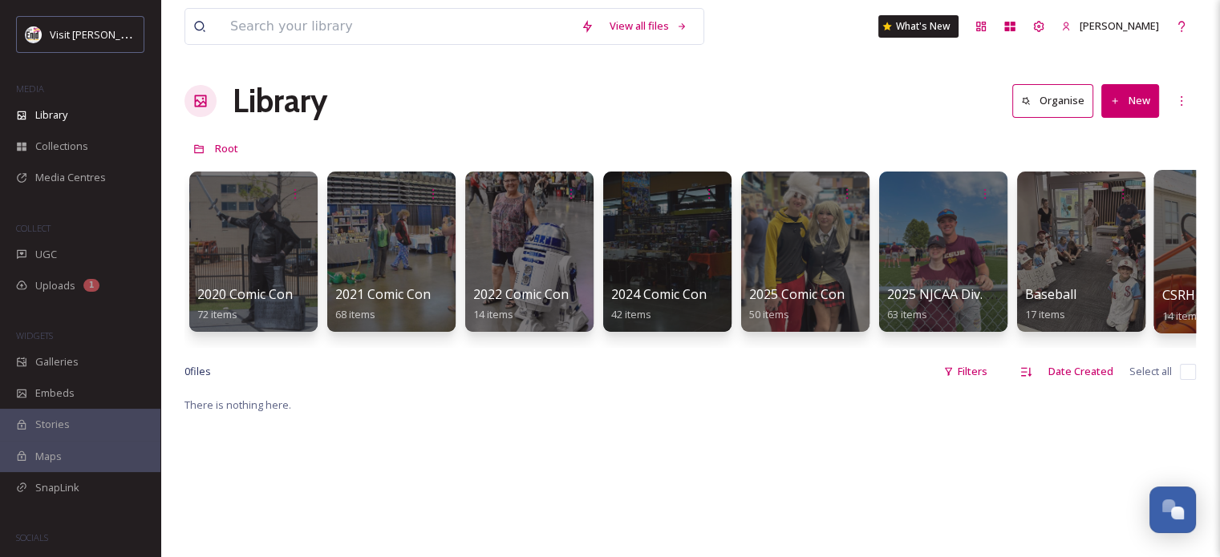
click at [1164, 241] on div at bounding box center [1218, 252] width 131 height 164
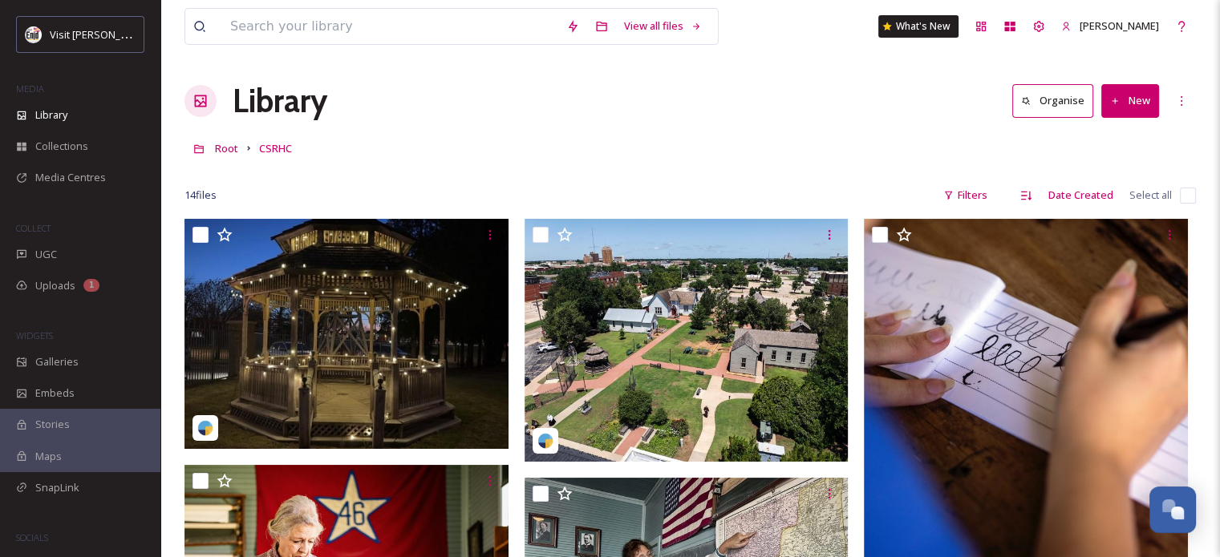
click at [1130, 107] on button "New" at bounding box center [1130, 100] width 58 height 33
click at [1131, 131] on span "File Upload" at bounding box center [1122, 138] width 53 height 15
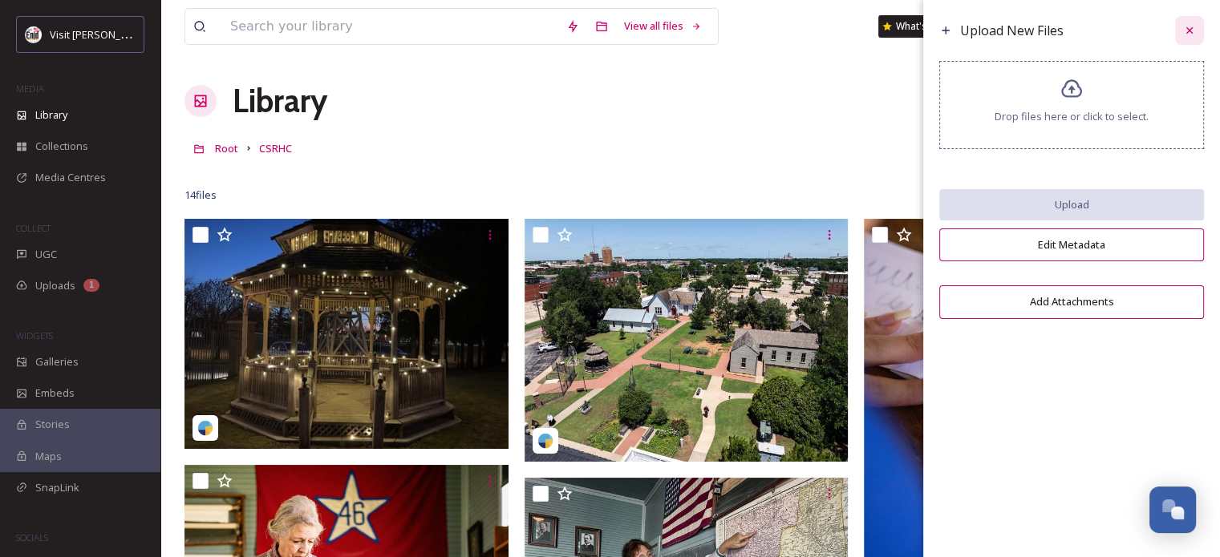
click at [1189, 29] on icon at bounding box center [1189, 30] width 13 height 13
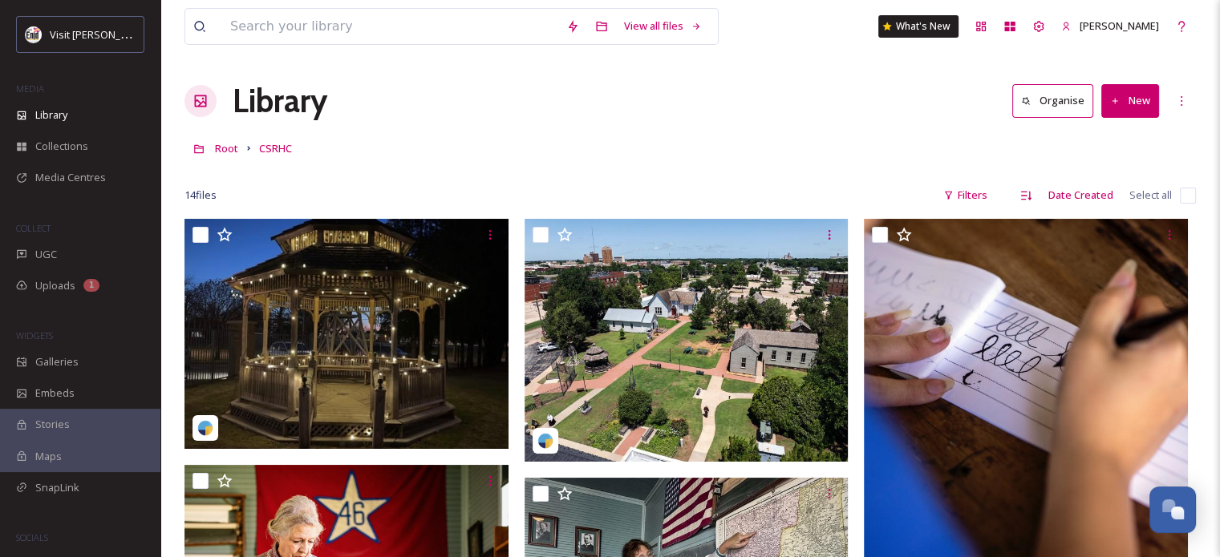
click at [1068, 100] on button "Organise" at bounding box center [1052, 100] width 81 height 33
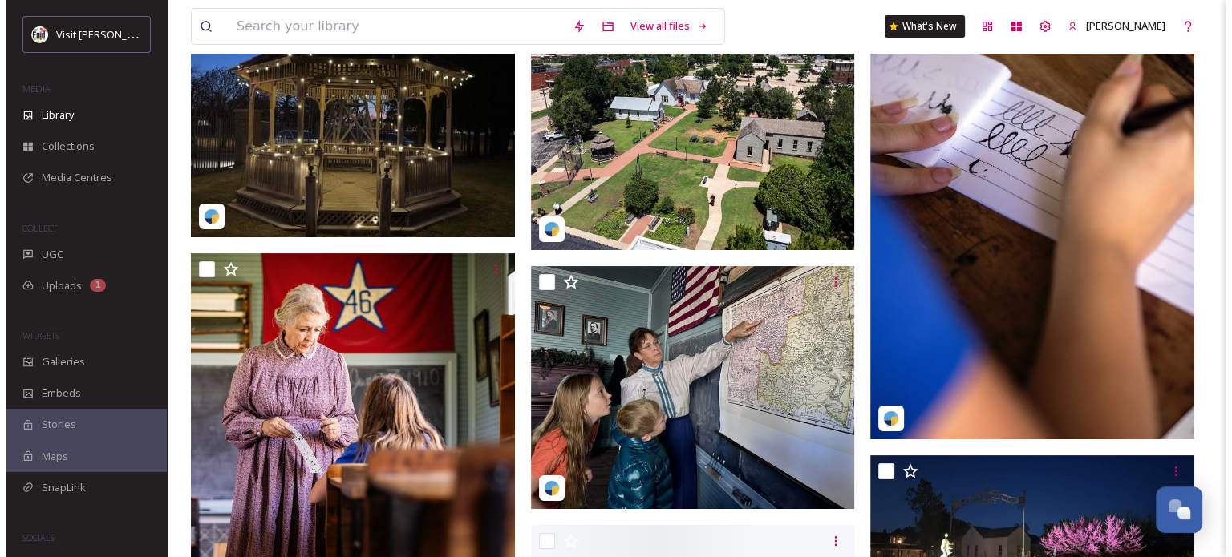
scroll to position [241, 0]
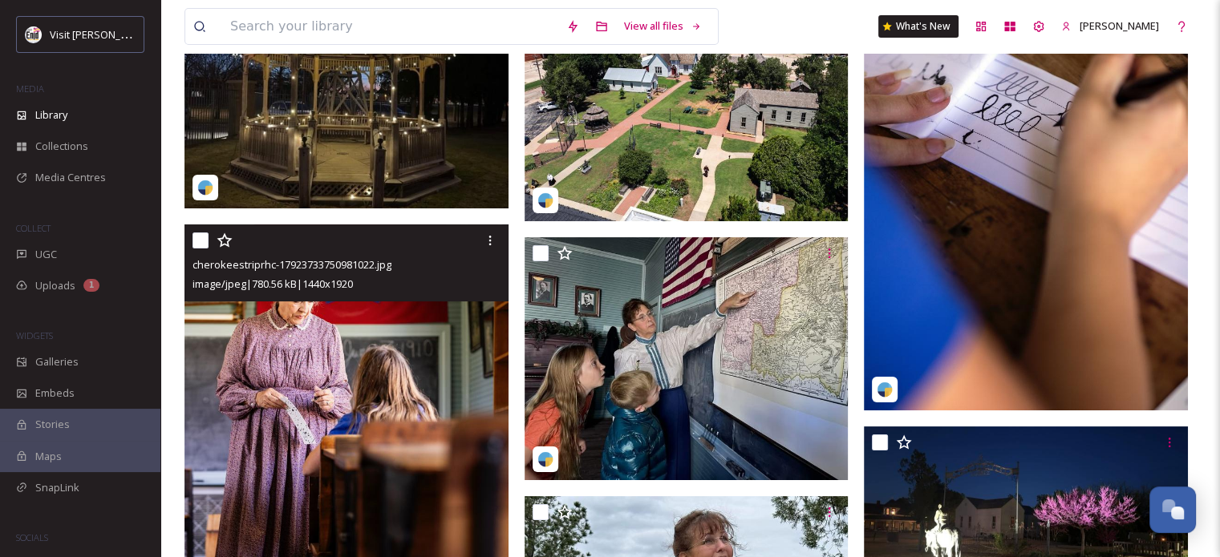
click at [340, 389] on img at bounding box center [346, 440] width 324 height 431
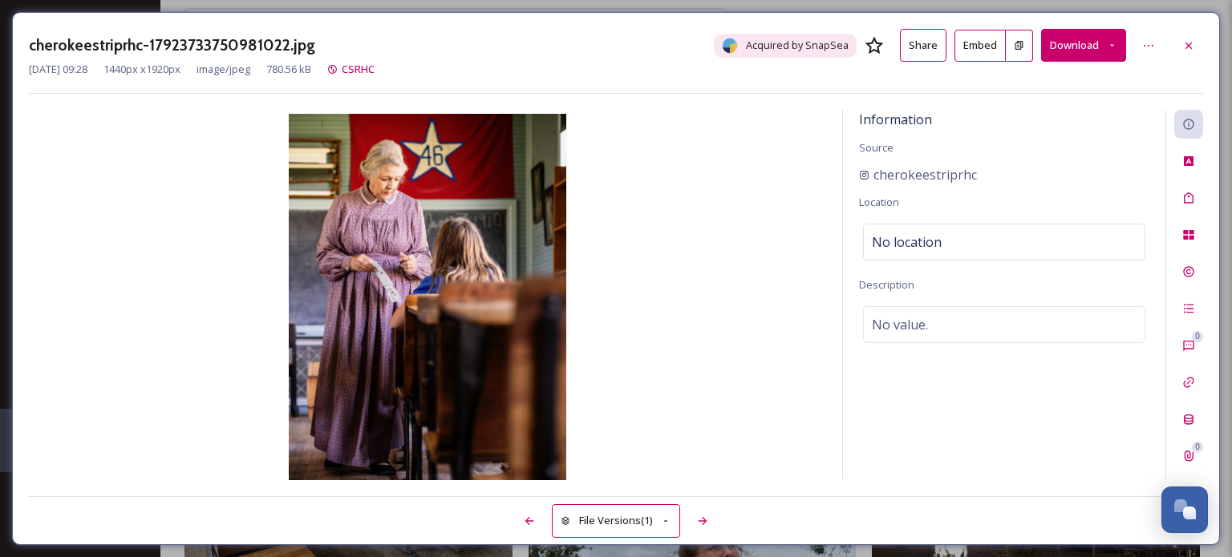
click at [1078, 51] on button "Download" at bounding box center [1083, 45] width 85 height 33
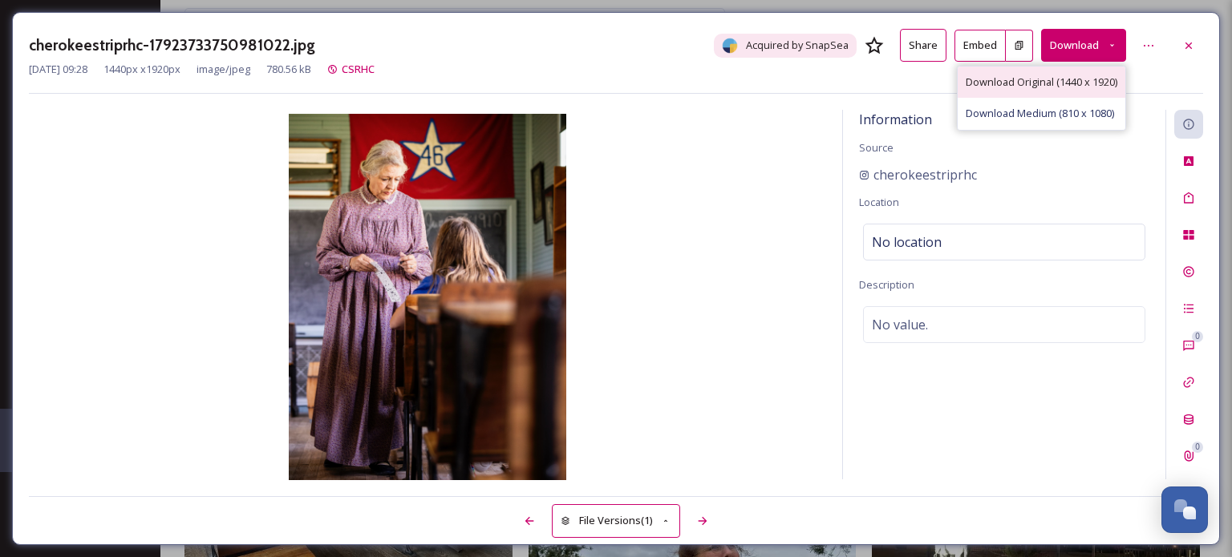
click at [1015, 81] on span "Download Original (1440 x 1920)" at bounding box center [1041, 82] width 152 height 15
